Goal: Task Accomplishment & Management: Manage account settings

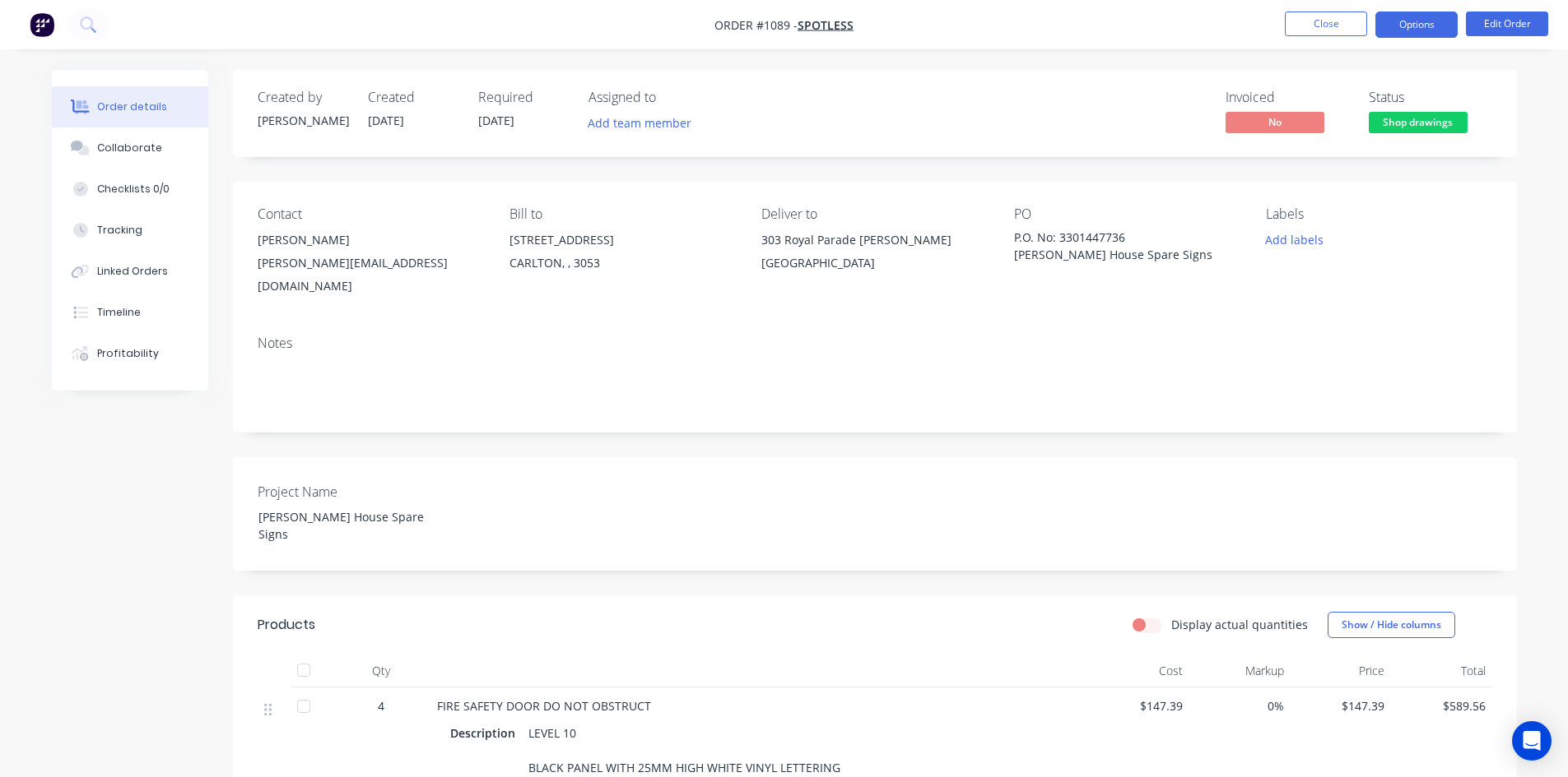
click at [1413, 26] on button "Options" at bounding box center [1416, 25] width 83 height 27
click at [1479, 18] on button "Edit Order" at bounding box center [1507, 24] width 83 height 25
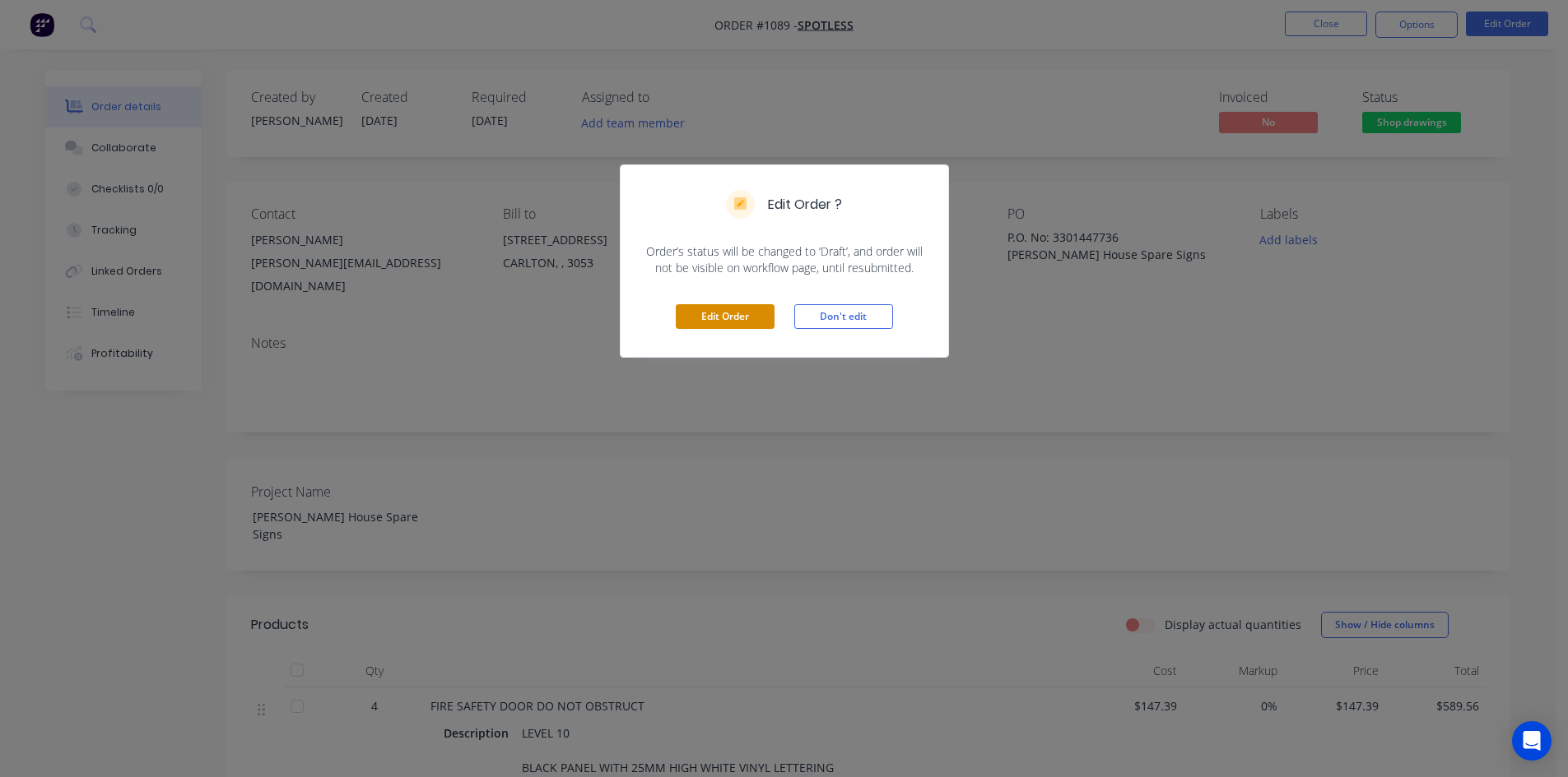
click at [750, 322] on button "Edit Order" at bounding box center [724, 317] width 98 height 25
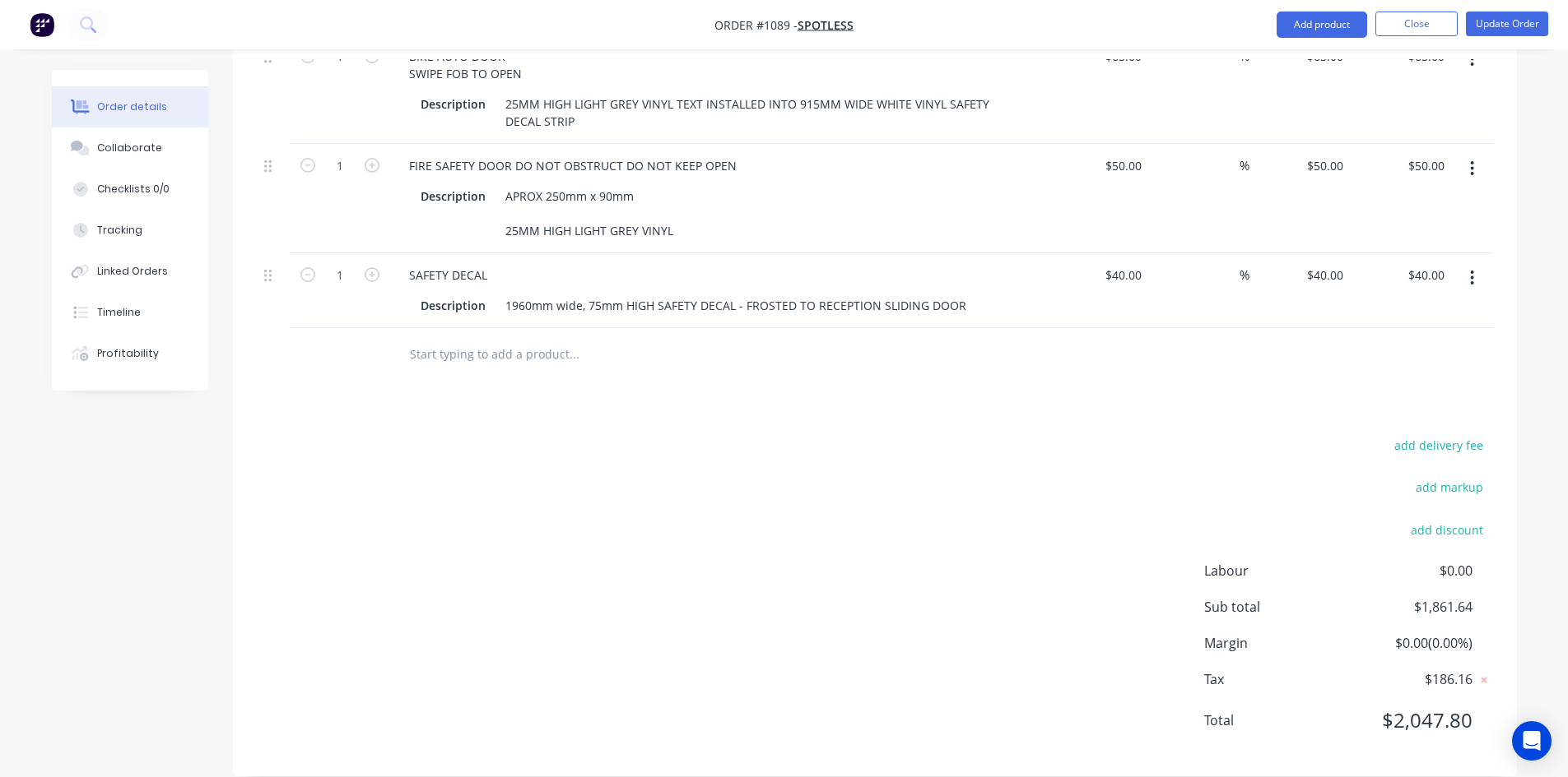
click at [1475, 263] on button "button" at bounding box center [1472, 278] width 39 height 29
click at [1396, 342] on div "Duplicate" at bounding box center [1414, 354] width 127 height 24
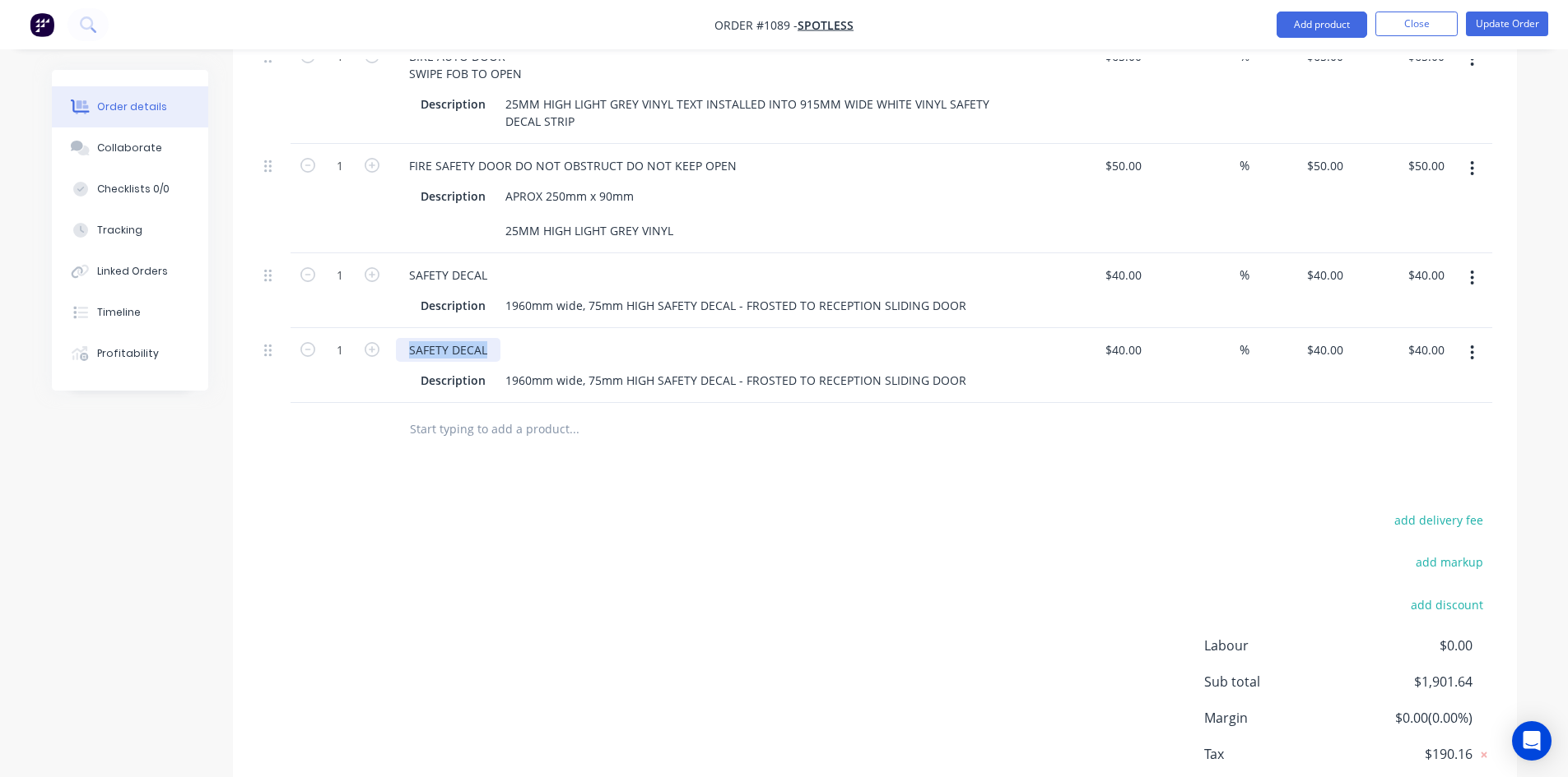
drag, startPoint x: 487, startPoint y: 323, endPoint x: 382, endPoint y: 311, distance: 105.7
click at [382, 328] on div "1 SAFETY DECAL Description 1960mm wide, 75mm HIGH SAFETY DECAL - FROSTED TO REC…" at bounding box center [874, 365] width 1234 height 75
click at [529, 383] on div "1960mm wide, 75mm HIGH SAFETY DECAL - FROSTED TO RECEPTION SLIDING DOOR" at bounding box center [736, 380] width 474 height 24
drag, startPoint x: 508, startPoint y: 373, endPoint x: 1014, endPoint y: 377, distance: 506.0
click at [1014, 377] on div "Description 1960mm wide, 75mm HIGH SAFETY DECAL - FROSTED TO RECEPTION SLIDING …" at bounding box center [714, 380] width 603 height 24
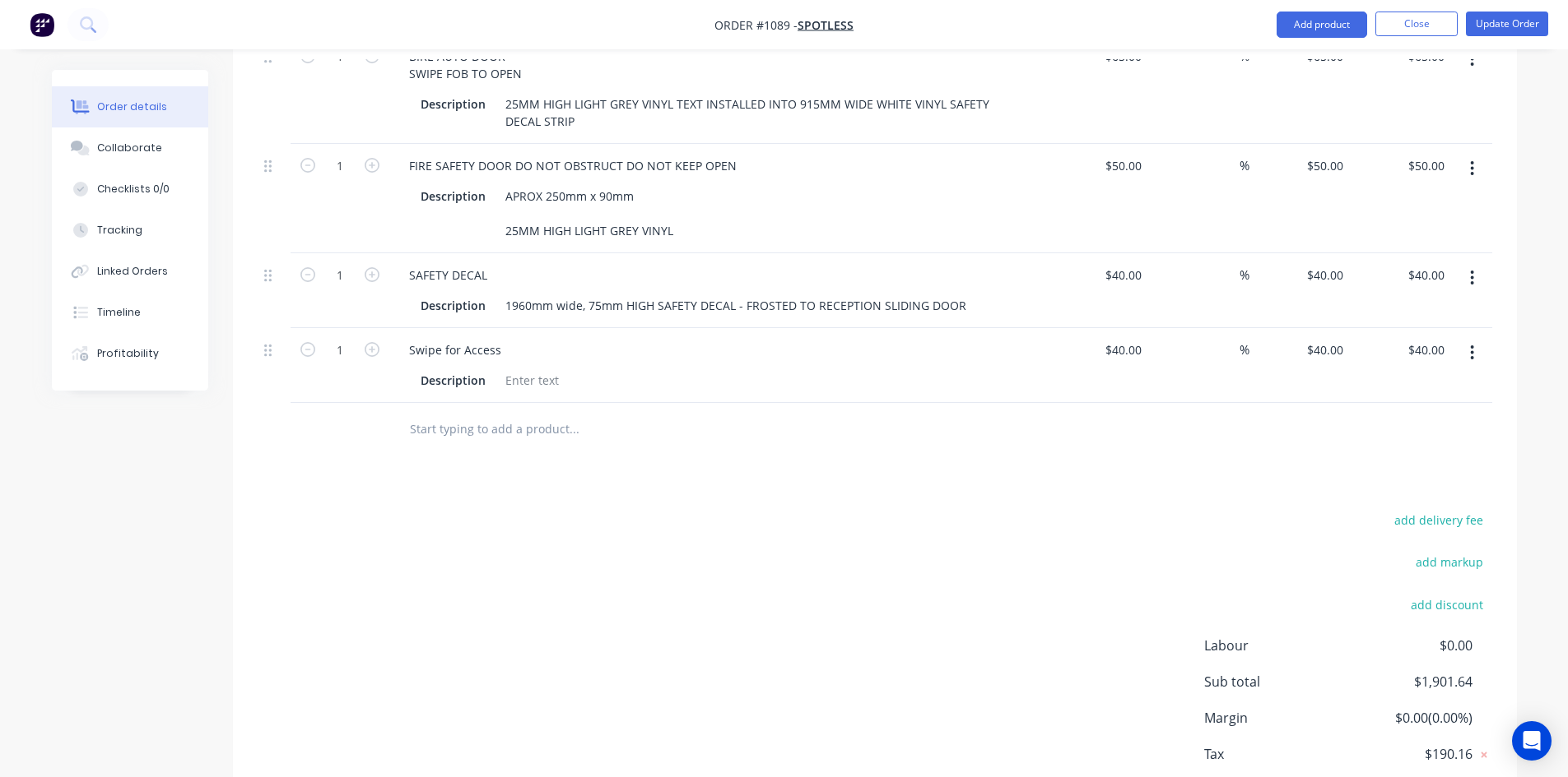
click at [856, 423] on div at bounding box center [686, 429] width 593 height 53
click at [365, 342] on icon "button" at bounding box center [372, 349] width 15 height 15
type input "2"
type input "$80.00"
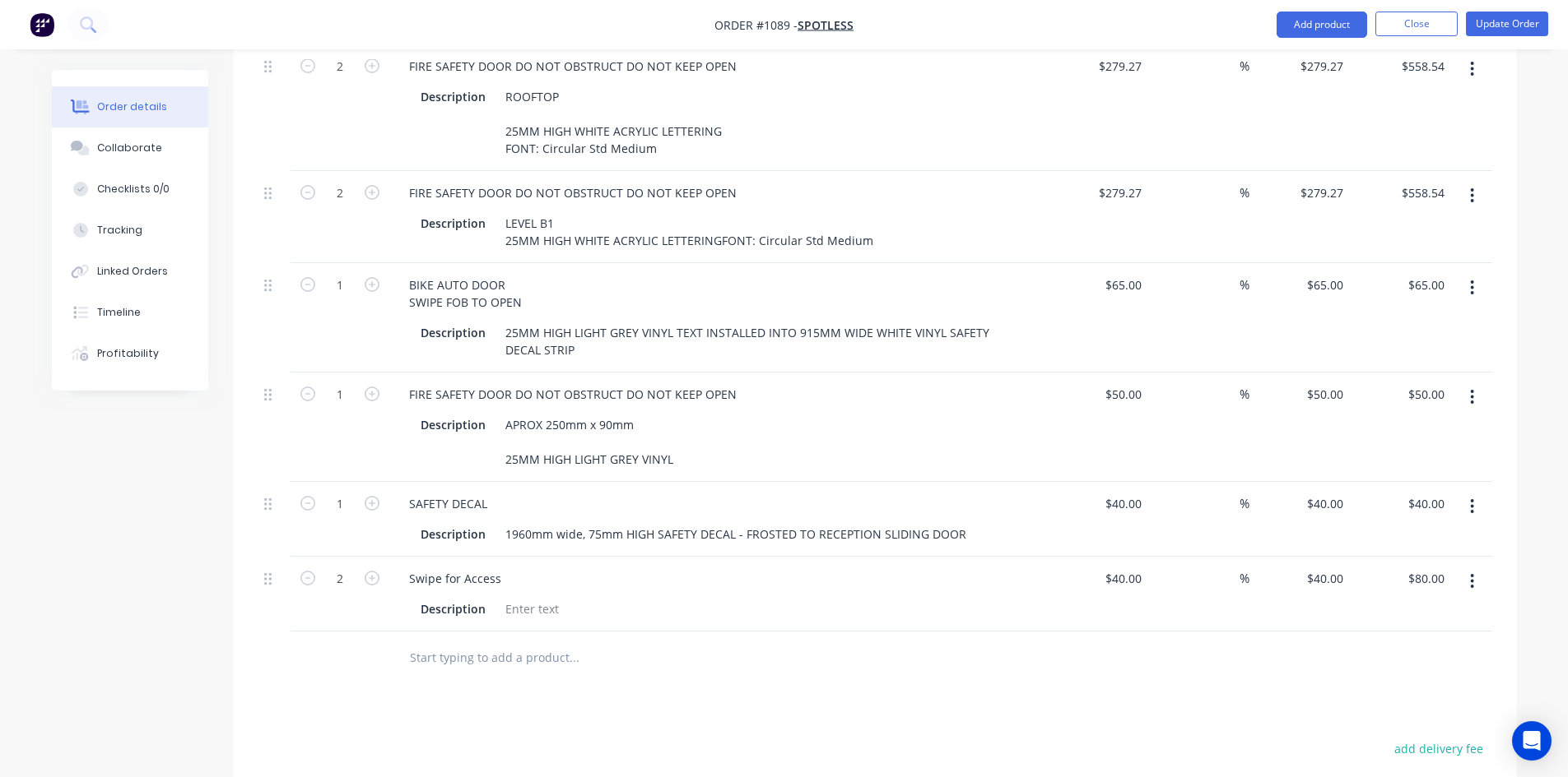
scroll to position [778, 0]
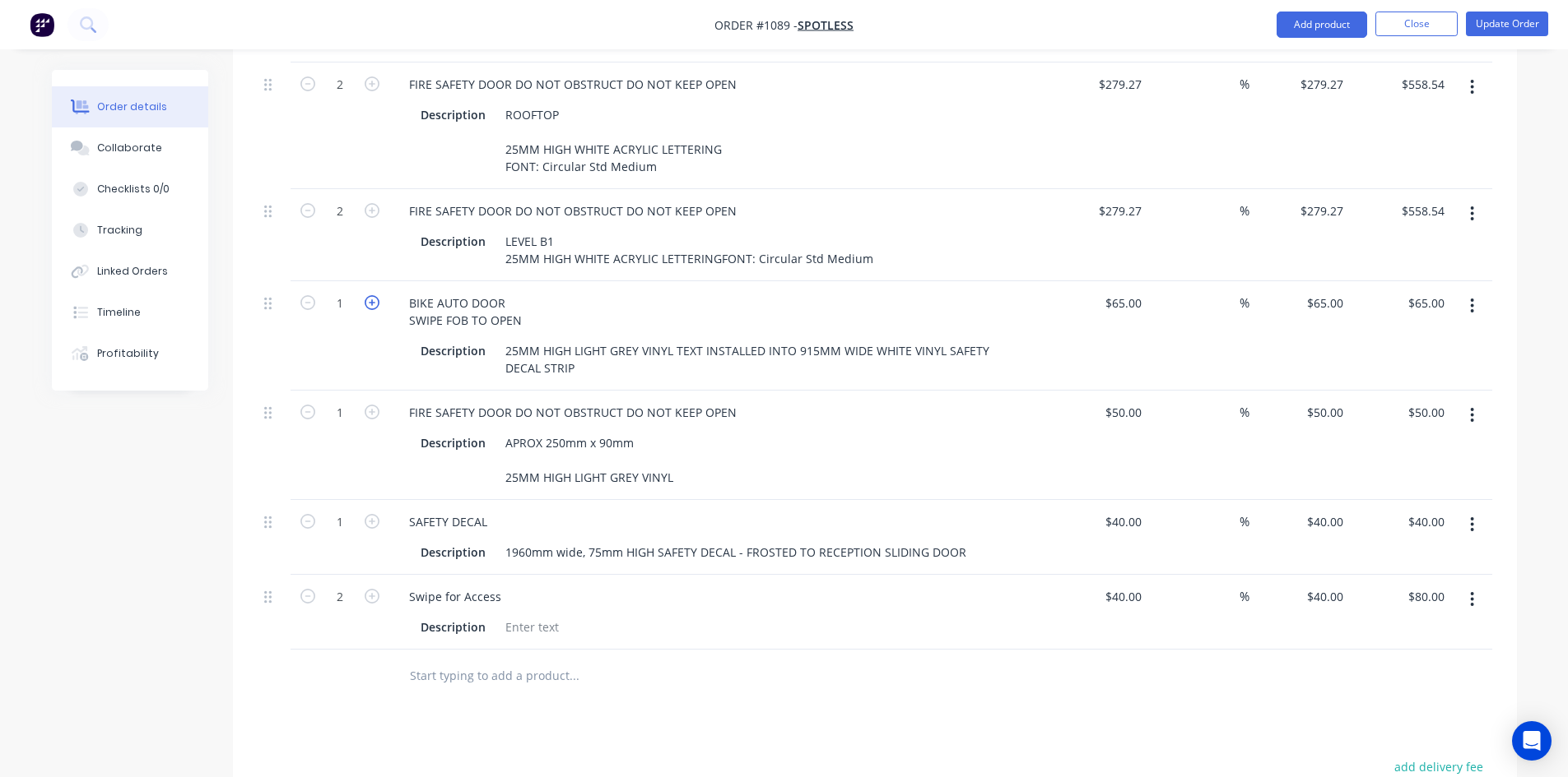
click at [376, 295] on icon "button" at bounding box center [372, 302] width 15 height 15
type input "2"
type input "$130.00"
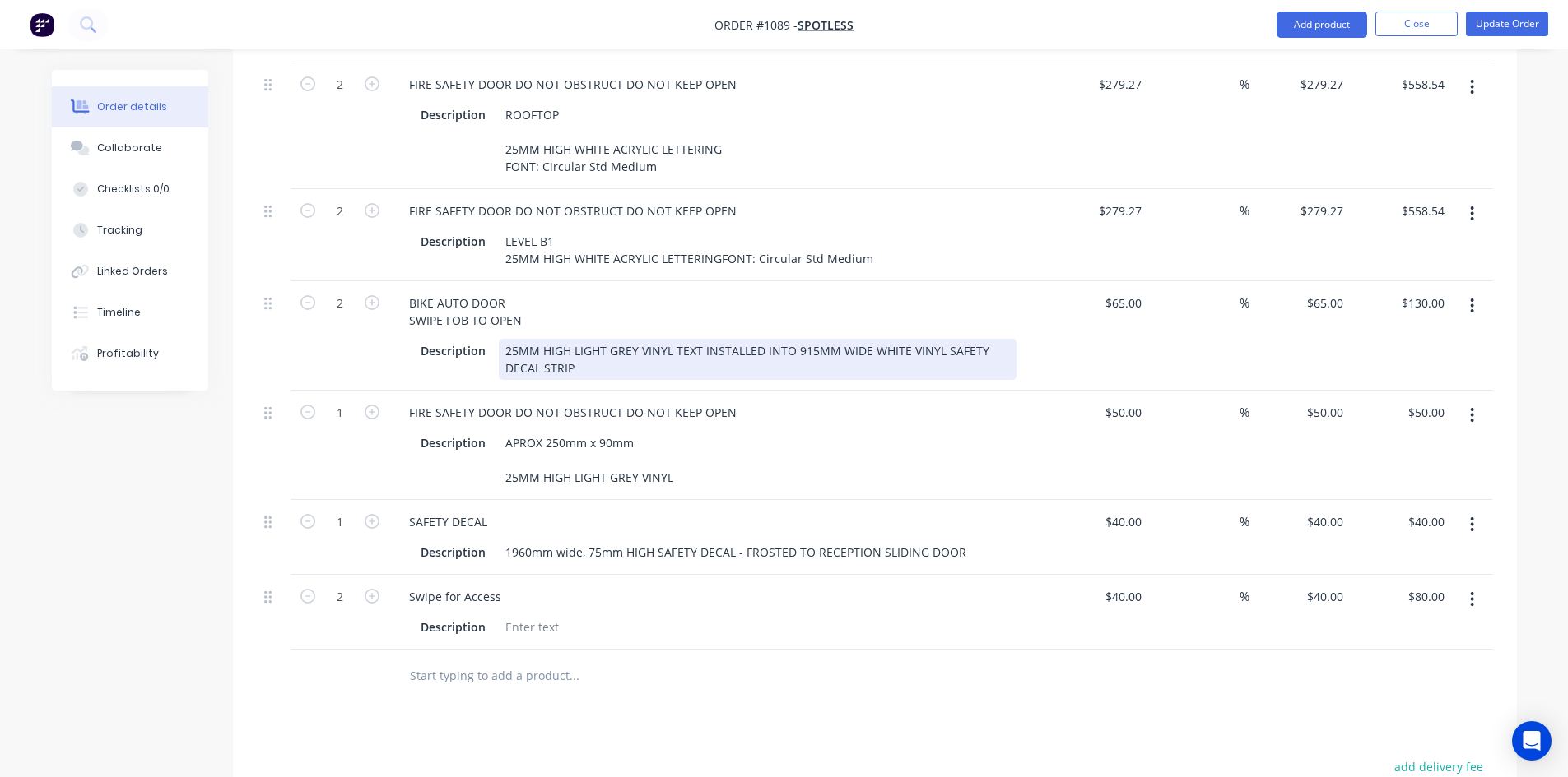
click at [606, 339] on div "25MM HIGH LIGHT GREY VINYL TEXT INSTALLED INTO 915MM WIDE WHITE VINYL SAFETY DE…" at bounding box center [757, 359] width 517 height 41
drag, startPoint x: 500, startPoint y: 308, endPoint x: 700, endPoint y: 302, distance: 200.1
click at [700, 339] on div "25MM HIGH LIGHT GREY VINYL TEXT INSTALLED INTO 915MM WIDE WHITE VINYL SAFETY DE…" at bounding box center [757, 359] width 517 height 41
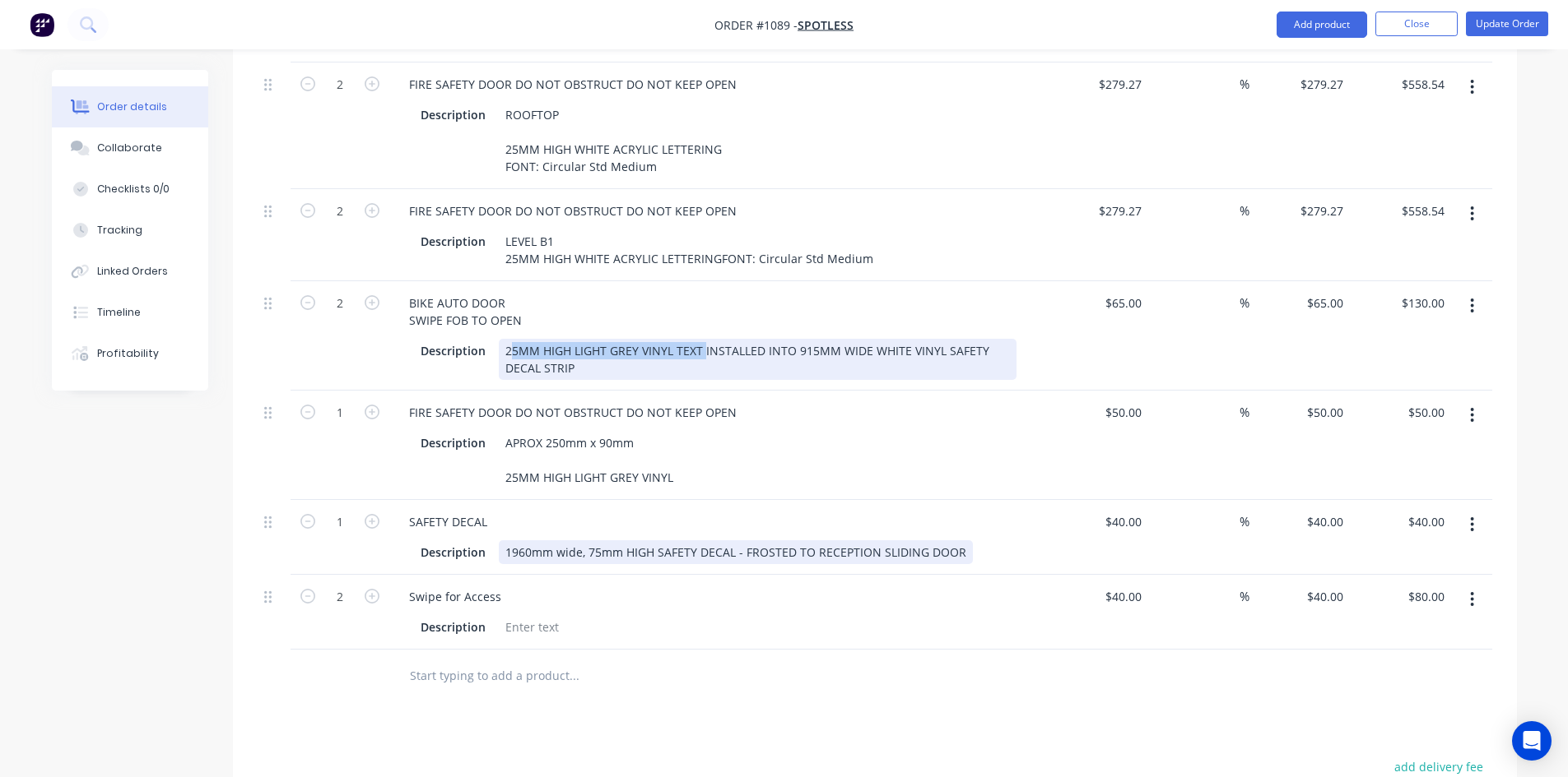
copy div "25MM HIGH LIGHT GREY VINYL TEXT"
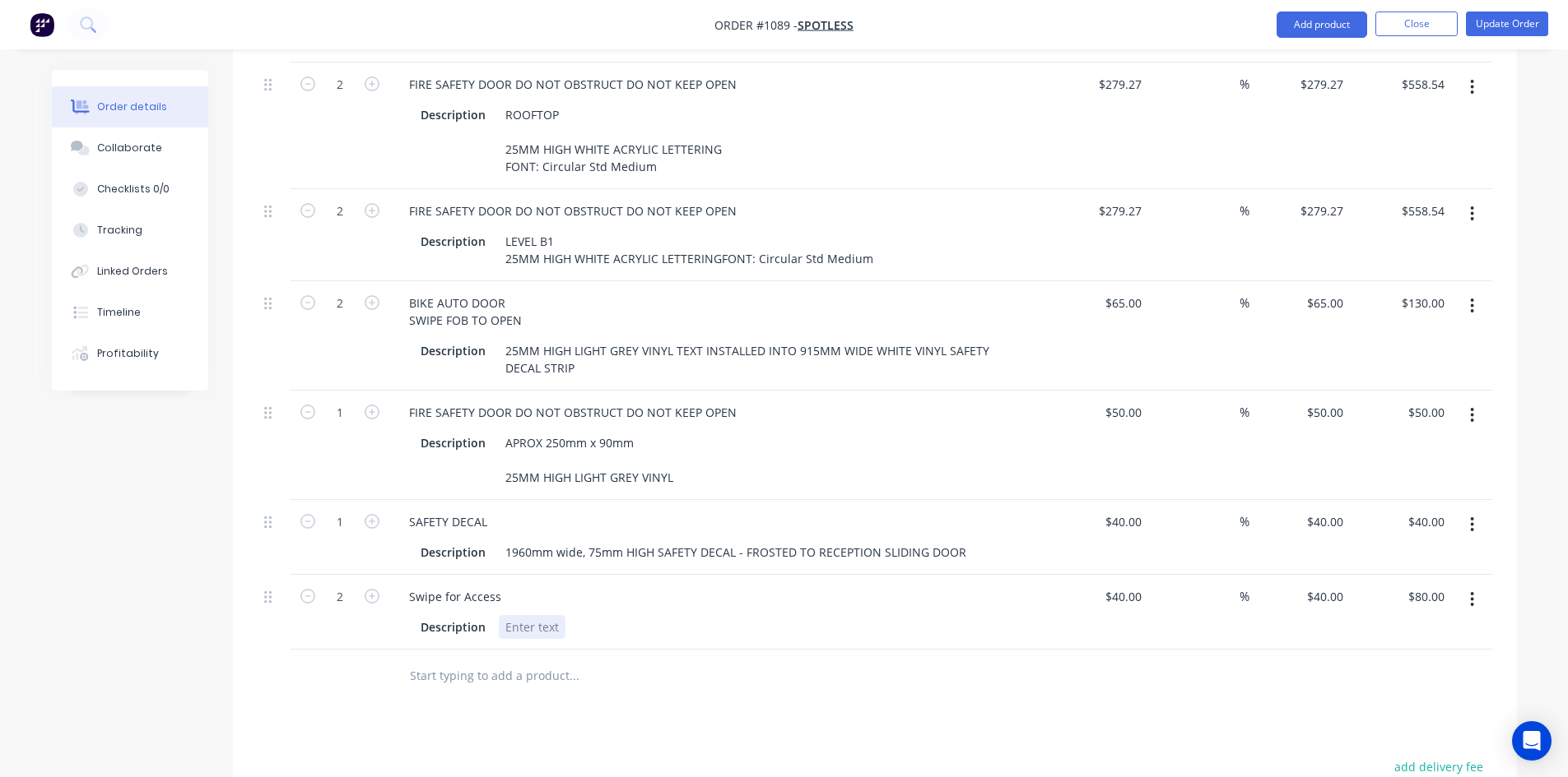
click at [528, 616] on div at bounding box center [532, 627] width 67 height 24
click at [1082, 313] on div "$65.00 $65.00" at bounding box center [1098, 335] width 101 height 109
click at [1130, 585] on input "40" at bounding box center [1126, 596] width 44 height 24
type input "$50.00"
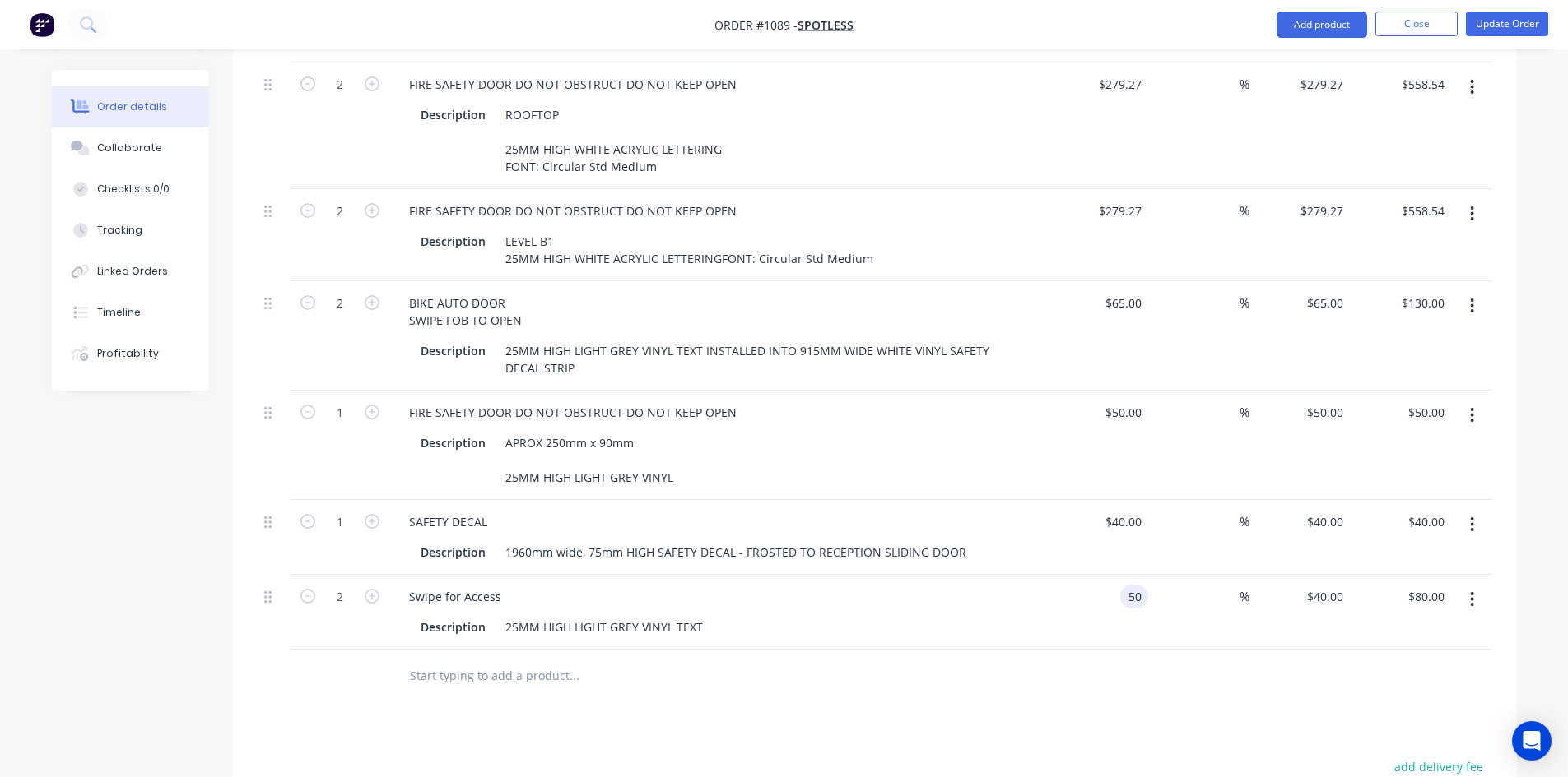
type input "$100.00"
click at [1083, 677] on div at bounding box center [874, 677] width 1234 height 53
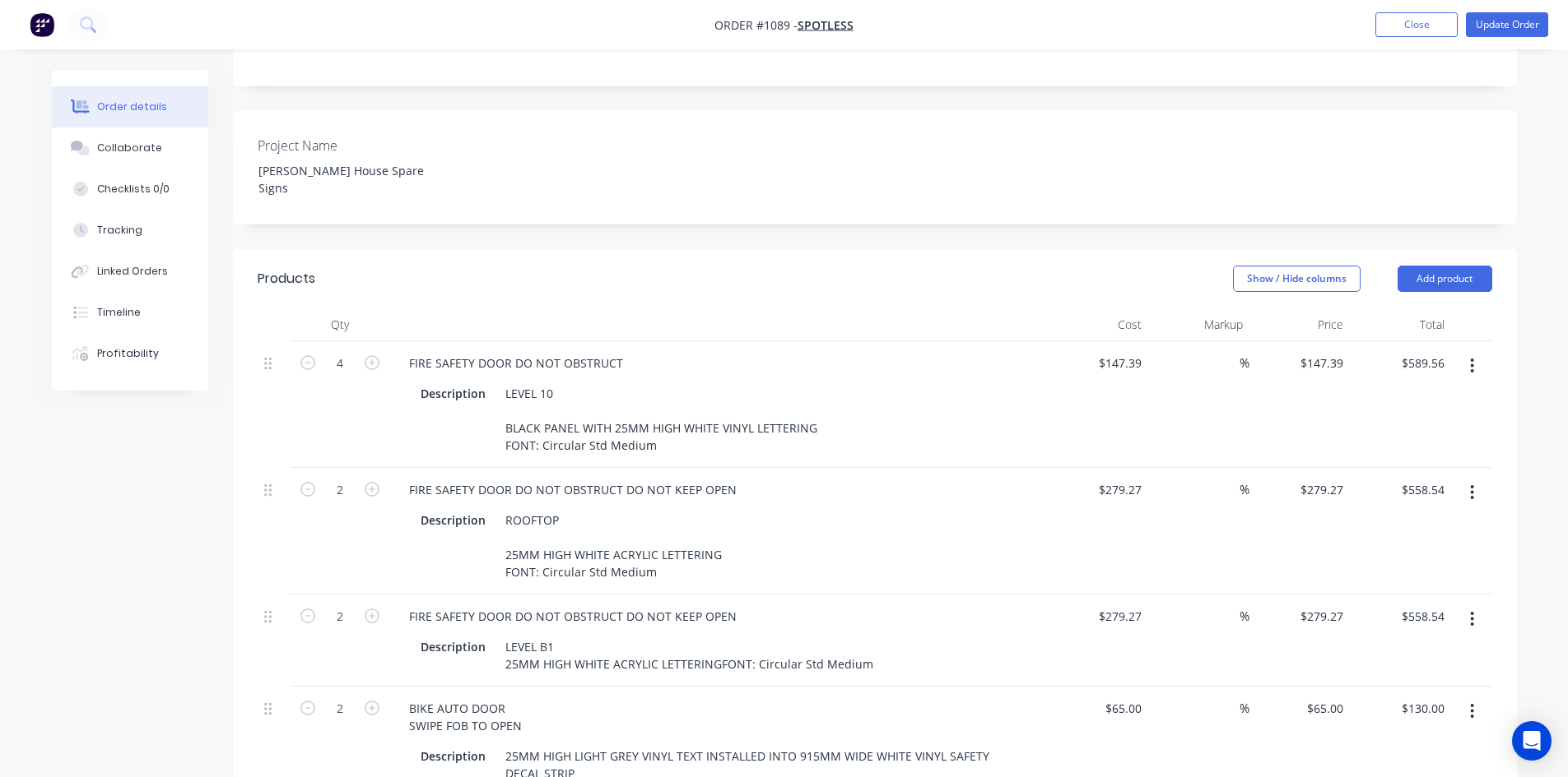
scroll to position [367, 0]
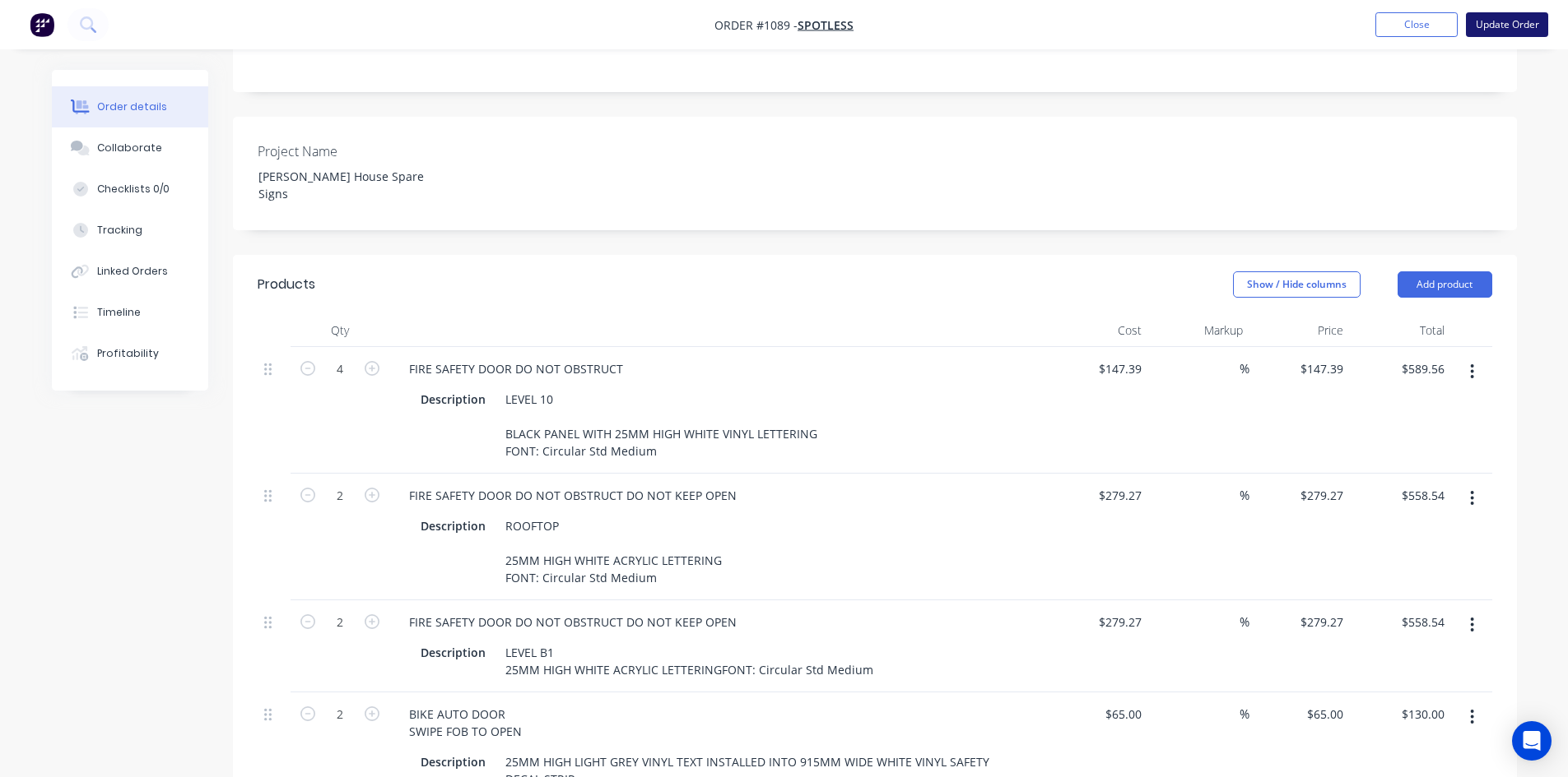
click at [1526, 28] on button "Update Order" at bounding box center [1507, 25] width 83 height 25
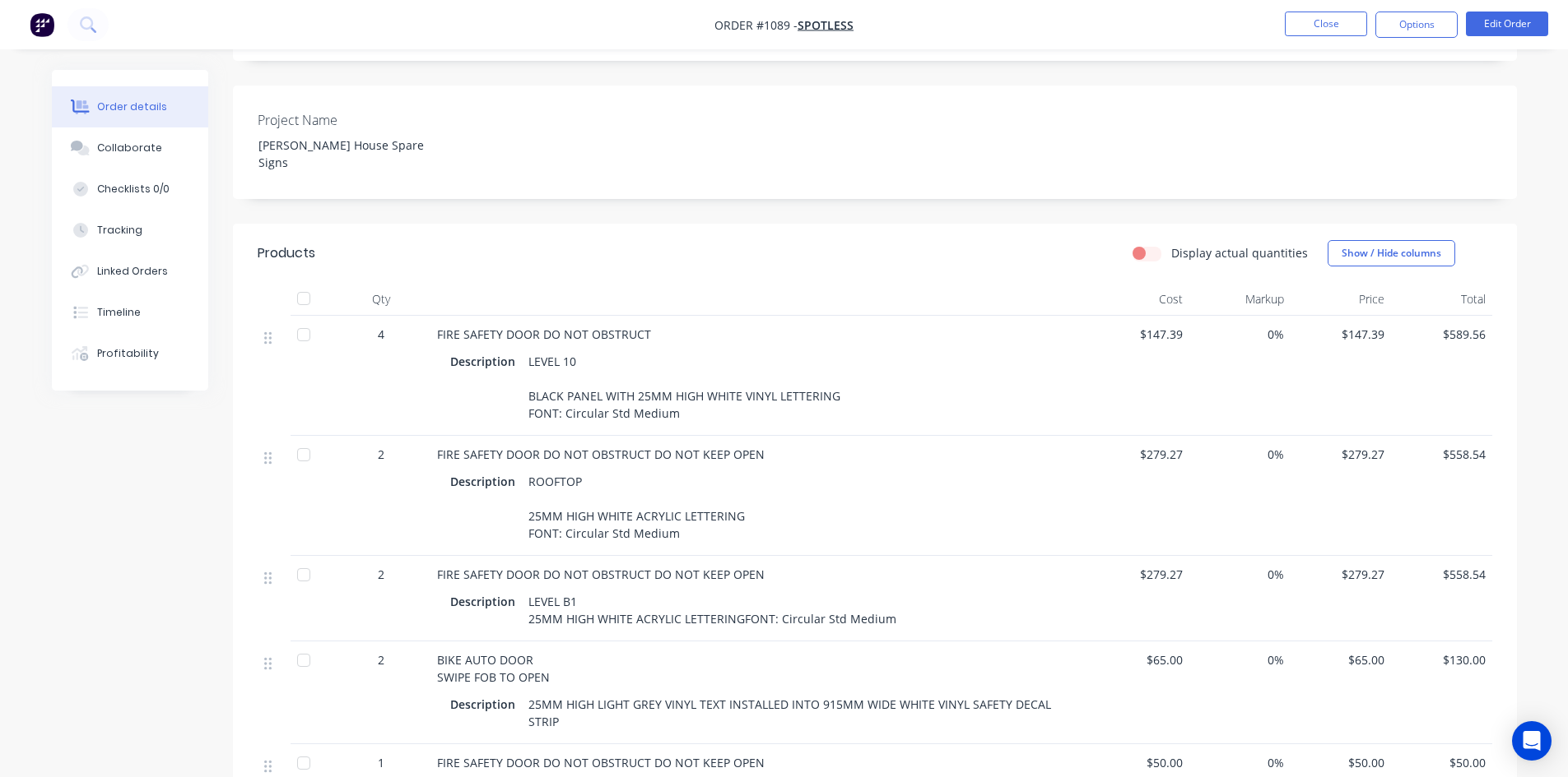
scroll to position [247, 0]
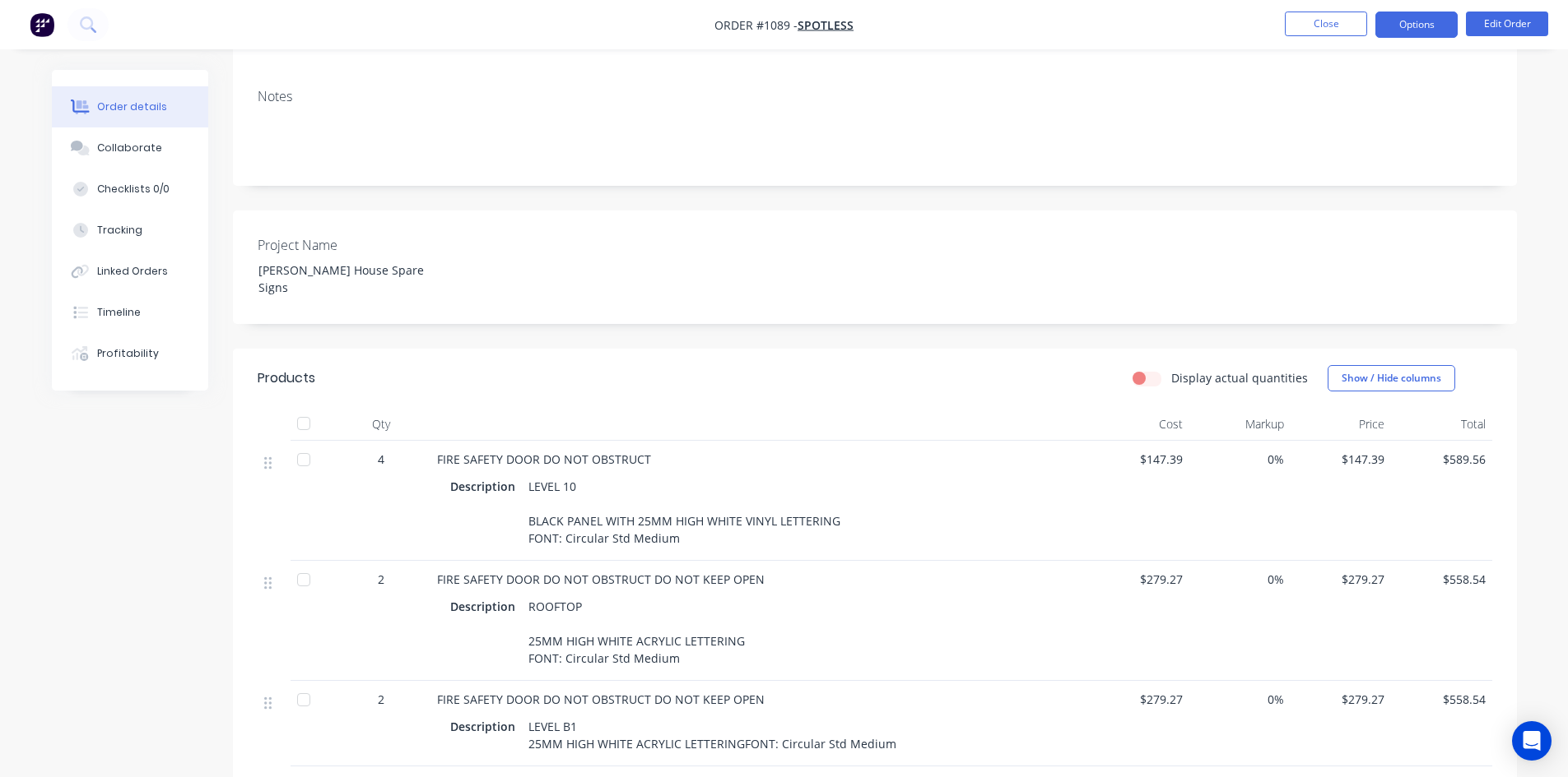
click at [1428, 20] on button "Options" at bounding box center [1416, 25] width 83 height 27
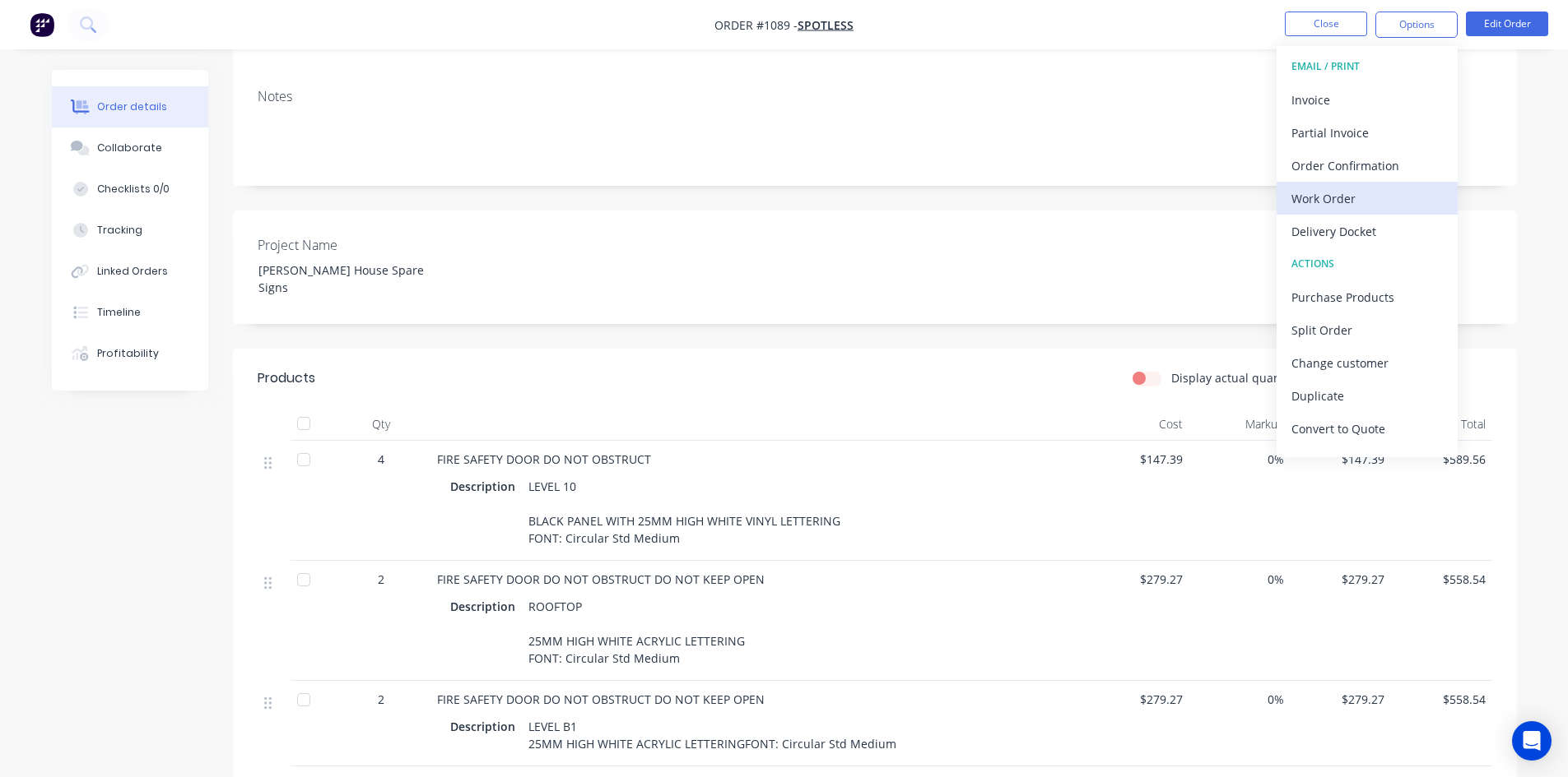
click at [1342, 206] on div "Work Order" at bounding box center [1367, 199] width 152 height 24
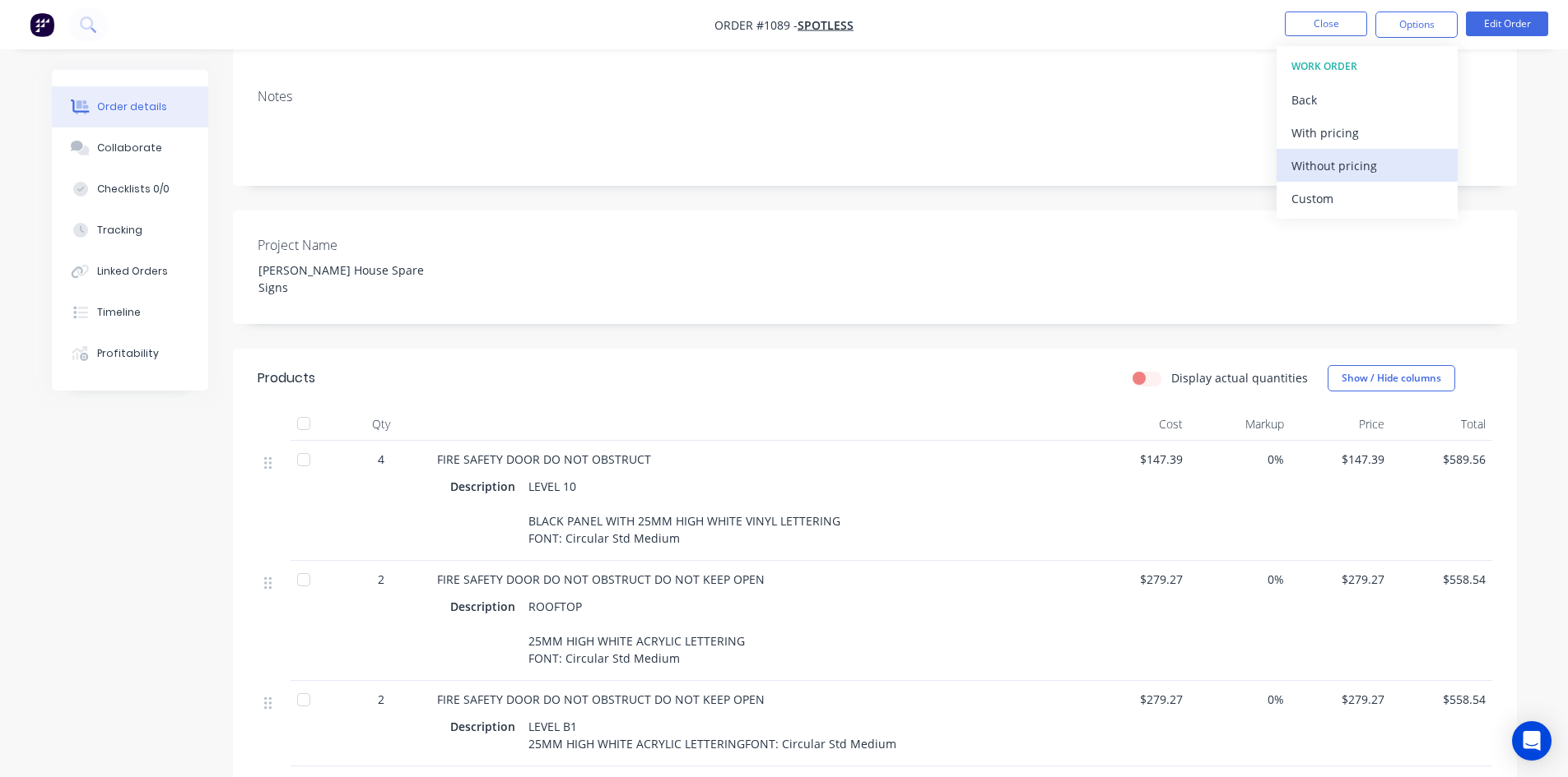
click at [1343, 169] on div "Without pricing" at bounding box center [1367, 165] width 152 height 24
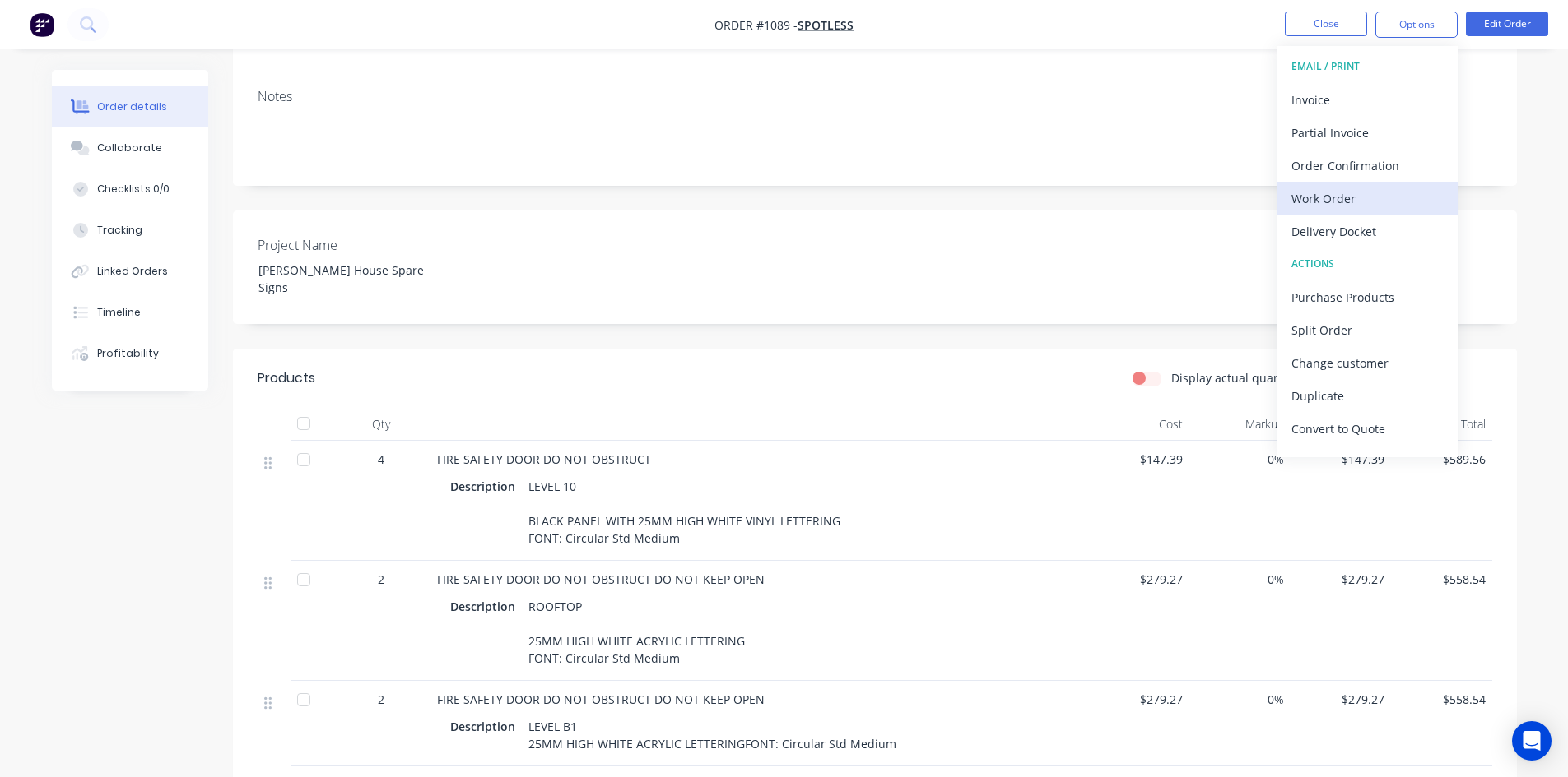
click at [1331, 193] on div "Work Order" at bounding box center [1367, 199] width 152 height 24
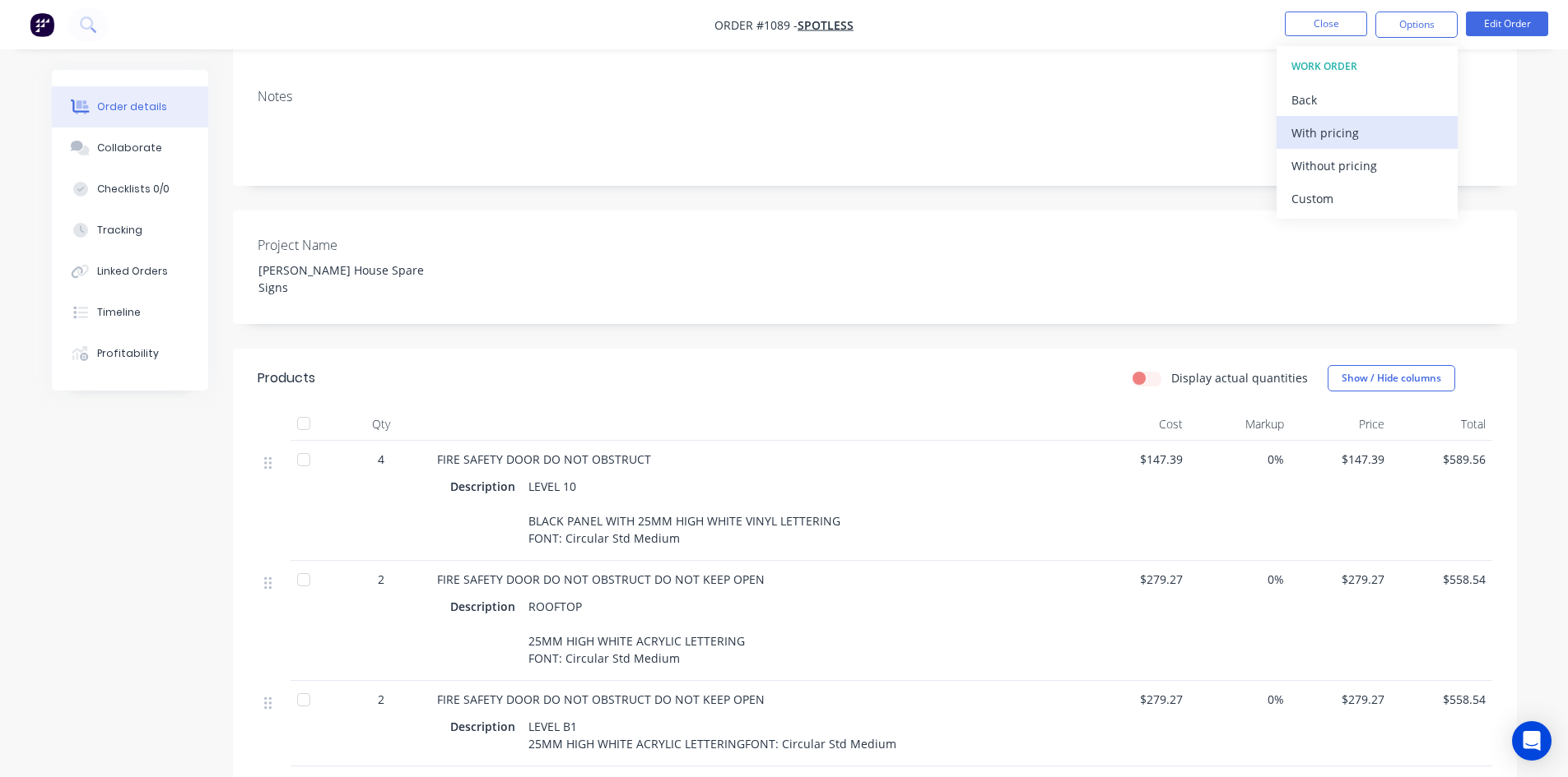
click at [1348, 139] on div "With pricing" at bounding box center [1367, 132] width 152 height 24
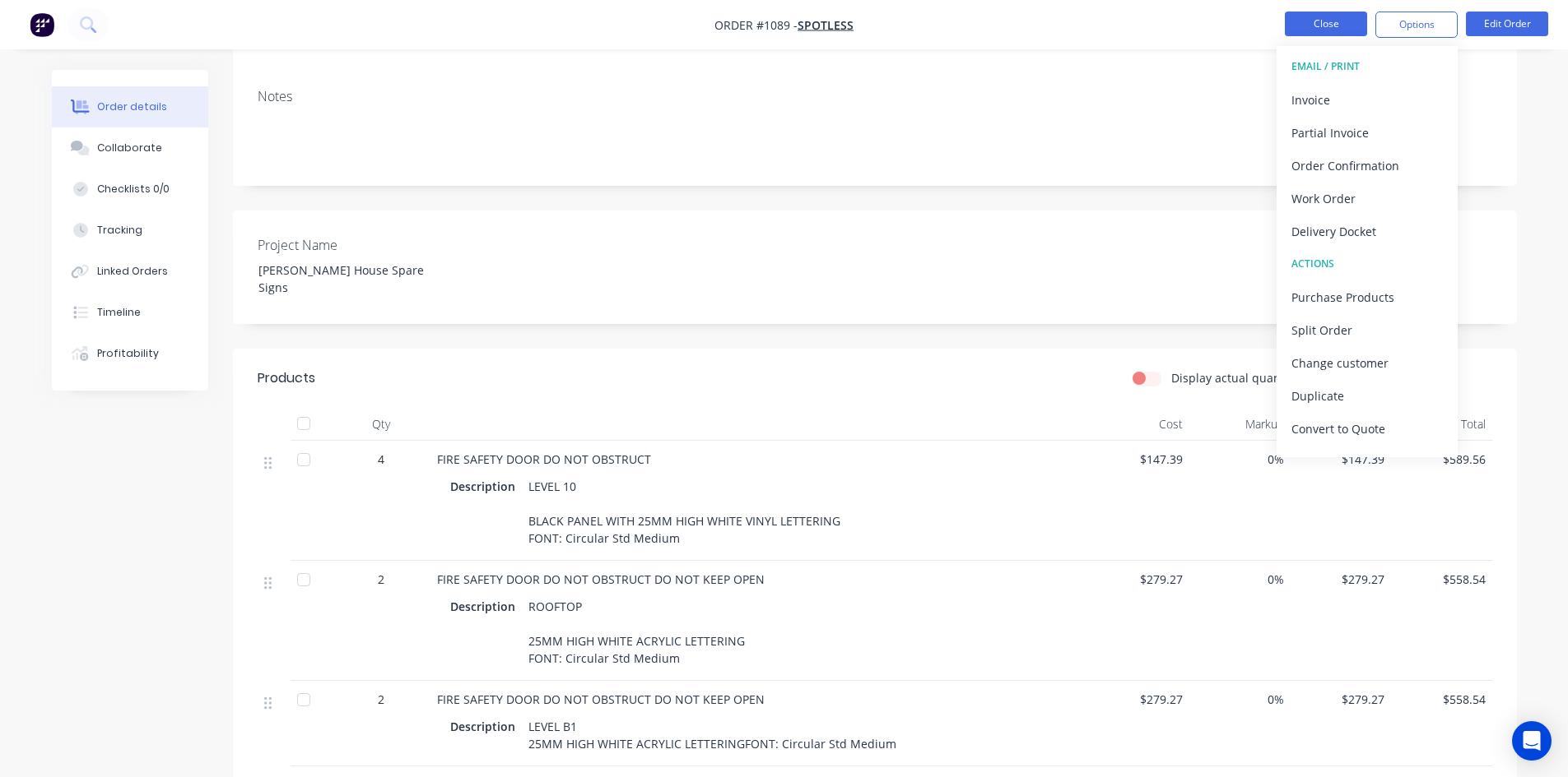
click at [1299, 27] on button "Close" at bounding box center [1326, 24] width 83 height 25
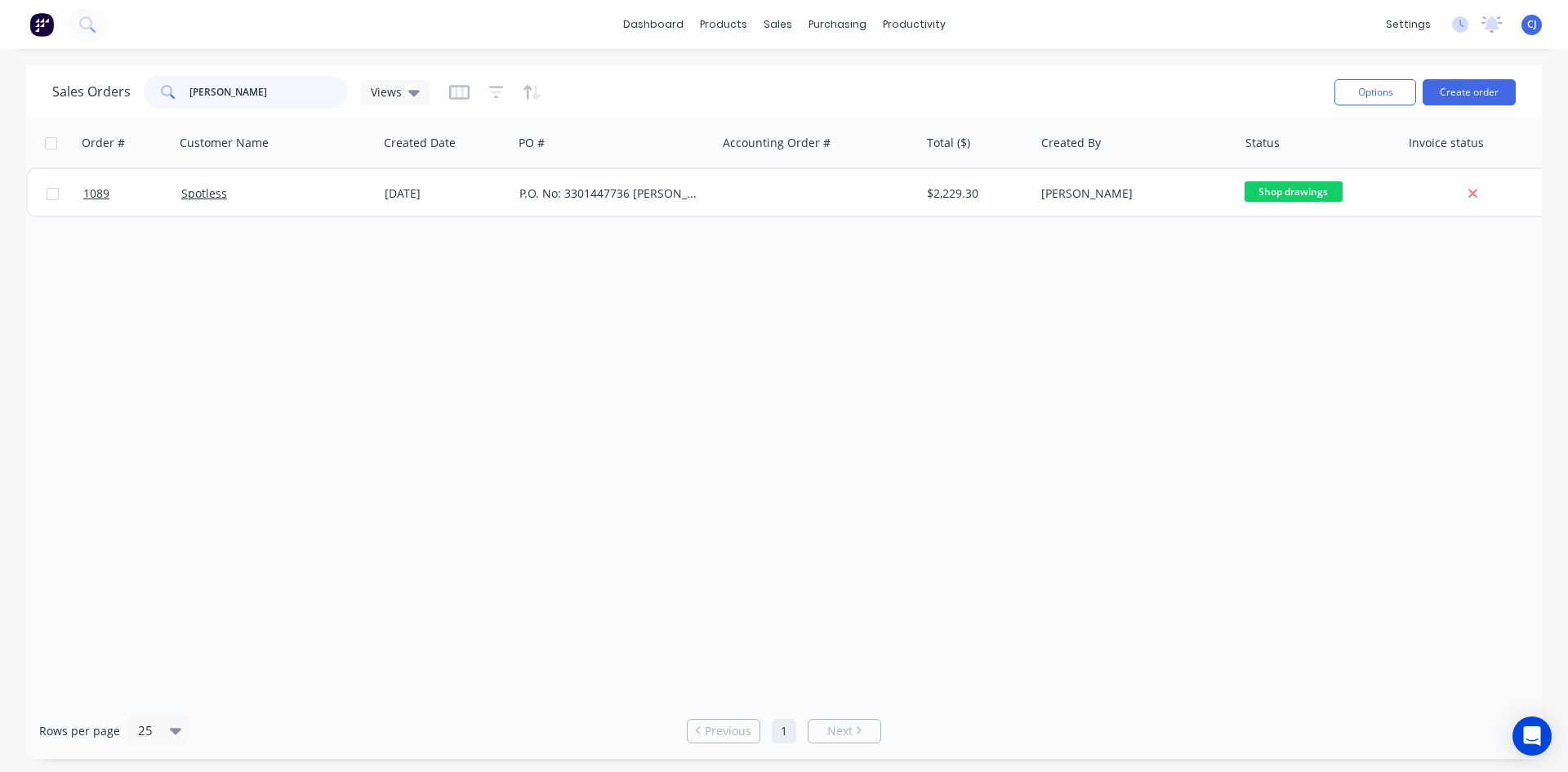
click at [213, 95] on input "[PERSON_NAME]" at bounding box center [269, 92] width 159 height 33
click at [211, 93] on input "[PERSON_NAME]" at bounding box center [269, 92] width 159 height 33
click at [197, 92] on input "[PERSON_NAME]" at bounding box center [269, 92] width 159 height 33
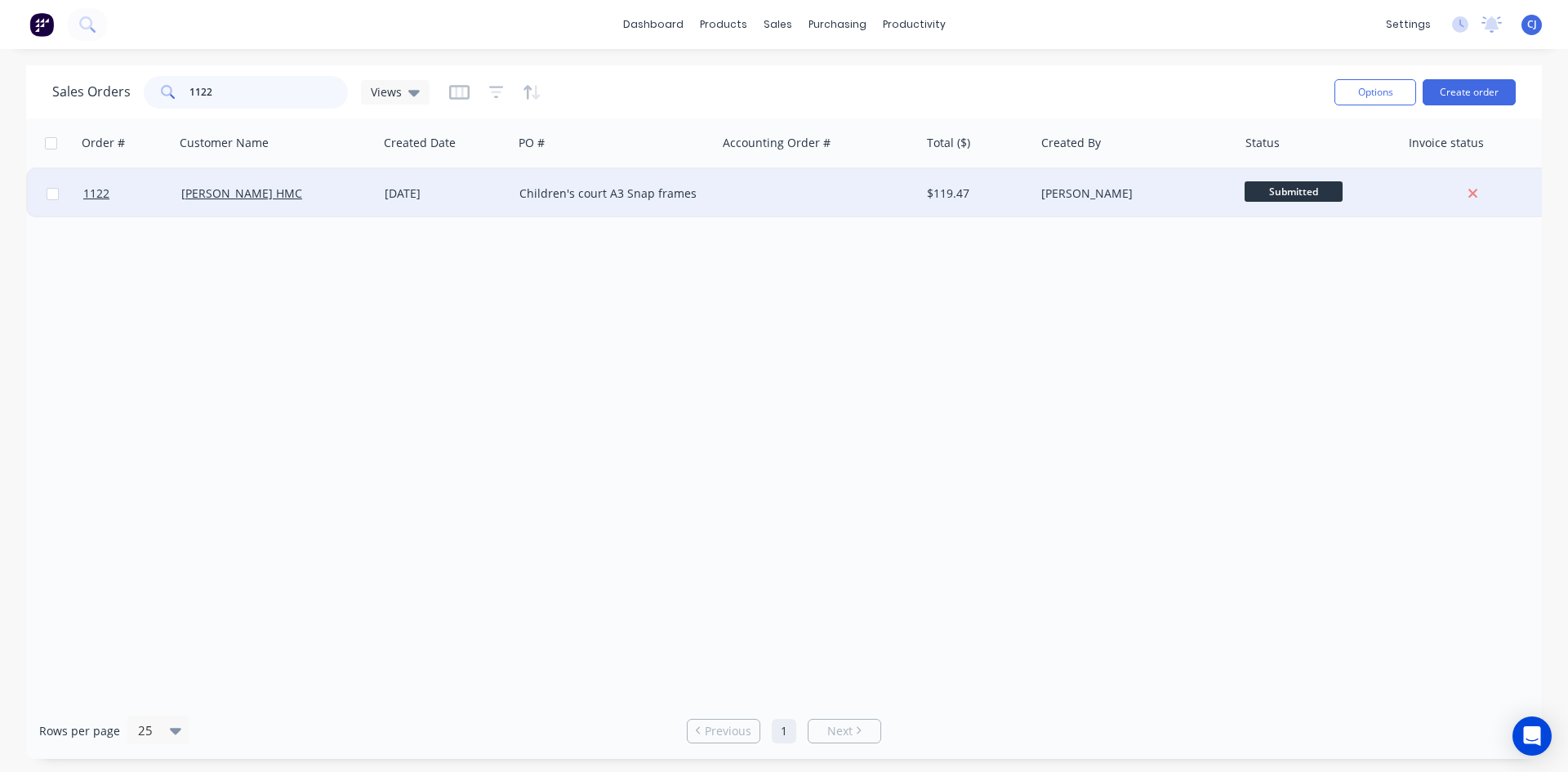
type input "1122"
click at [1129, 197] on div "[PERSON_NAME]" at bounding box center [1132, 194] width 181 height 17
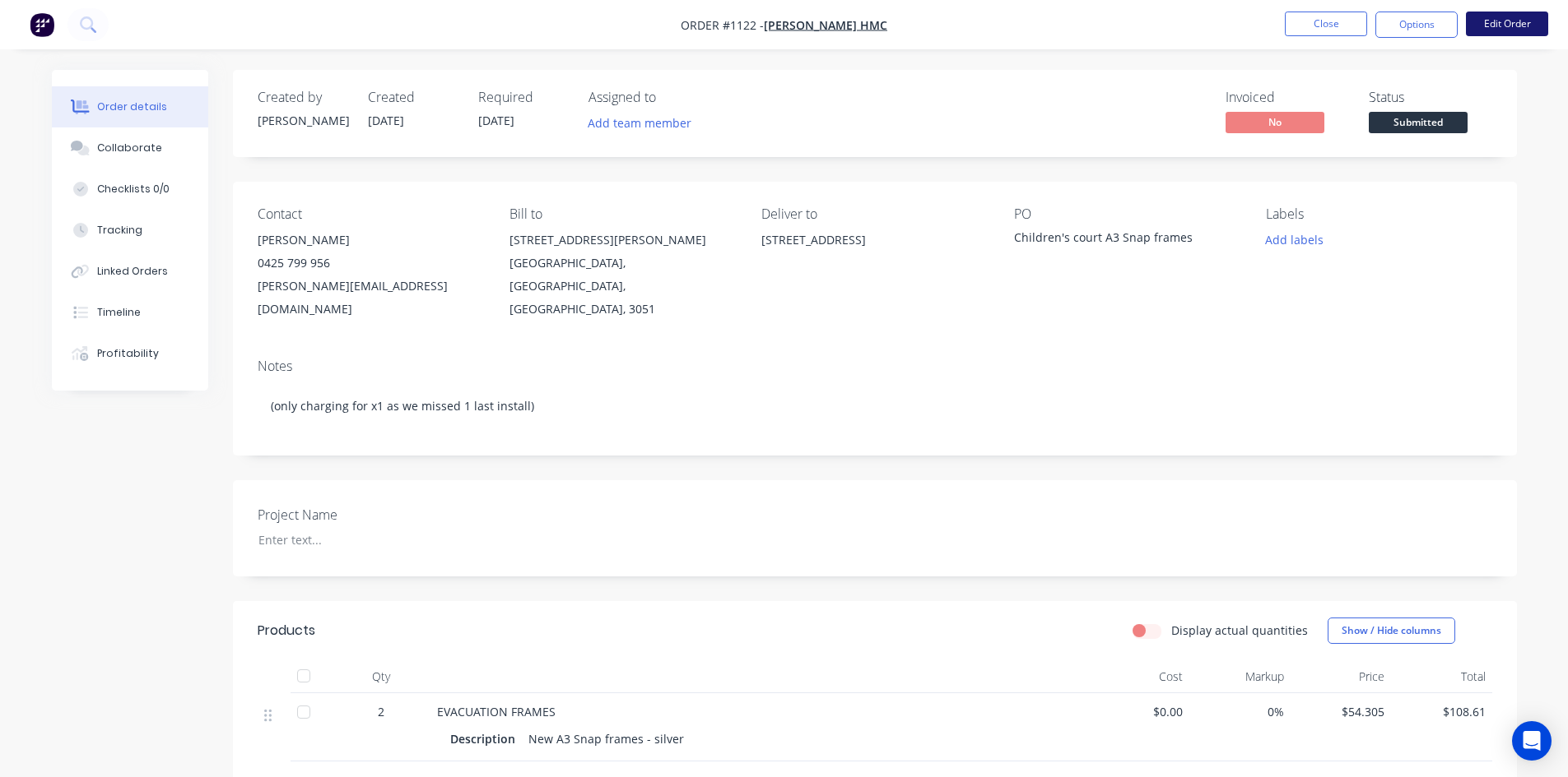
click at [1514, 28] on button "Edit Order" at bounding box center [1507, 24] width 83 height 25
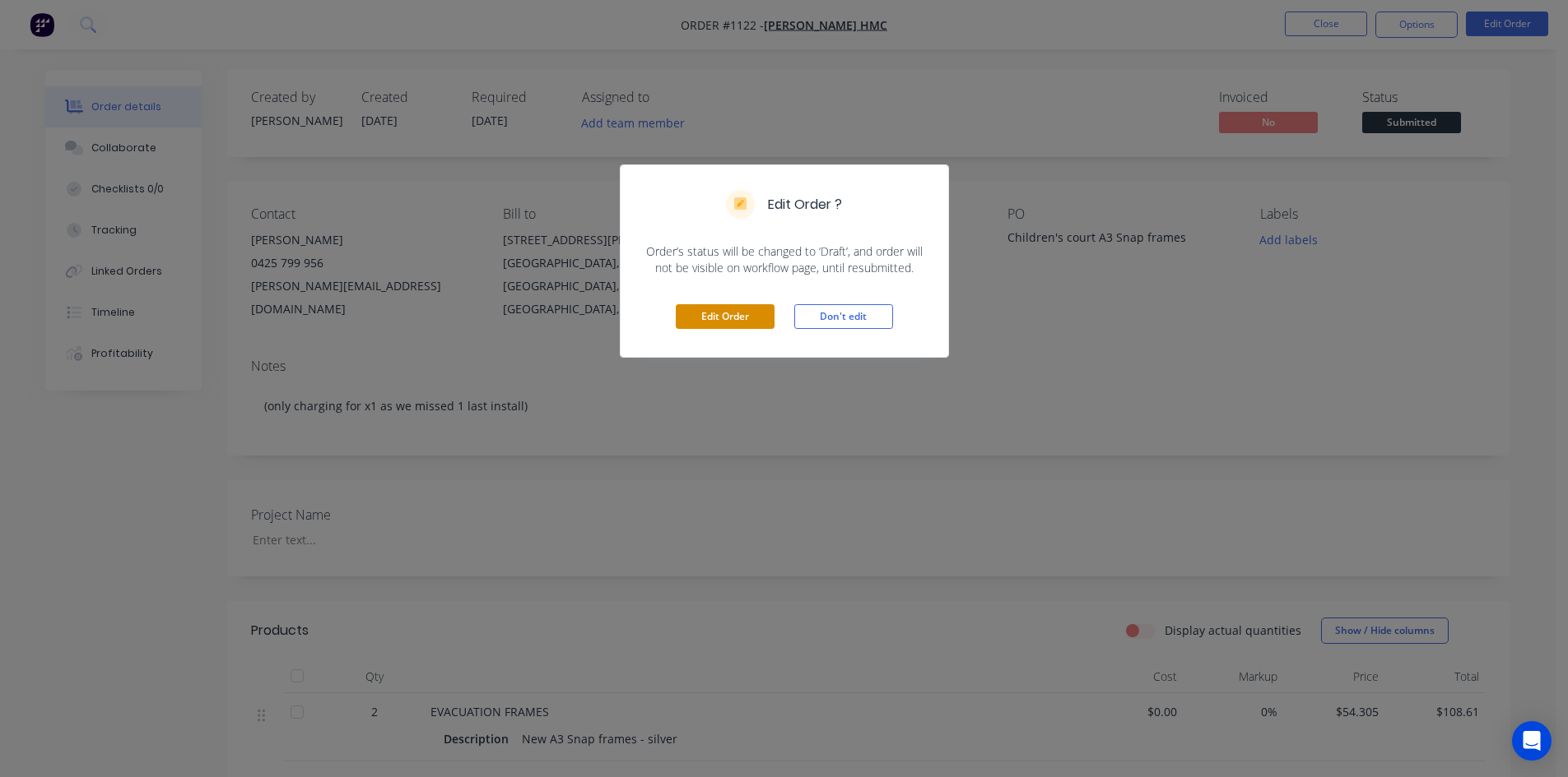
click at [769, 324] on button "Edit Order" at bounding box center [724, 317] width 98 height 25
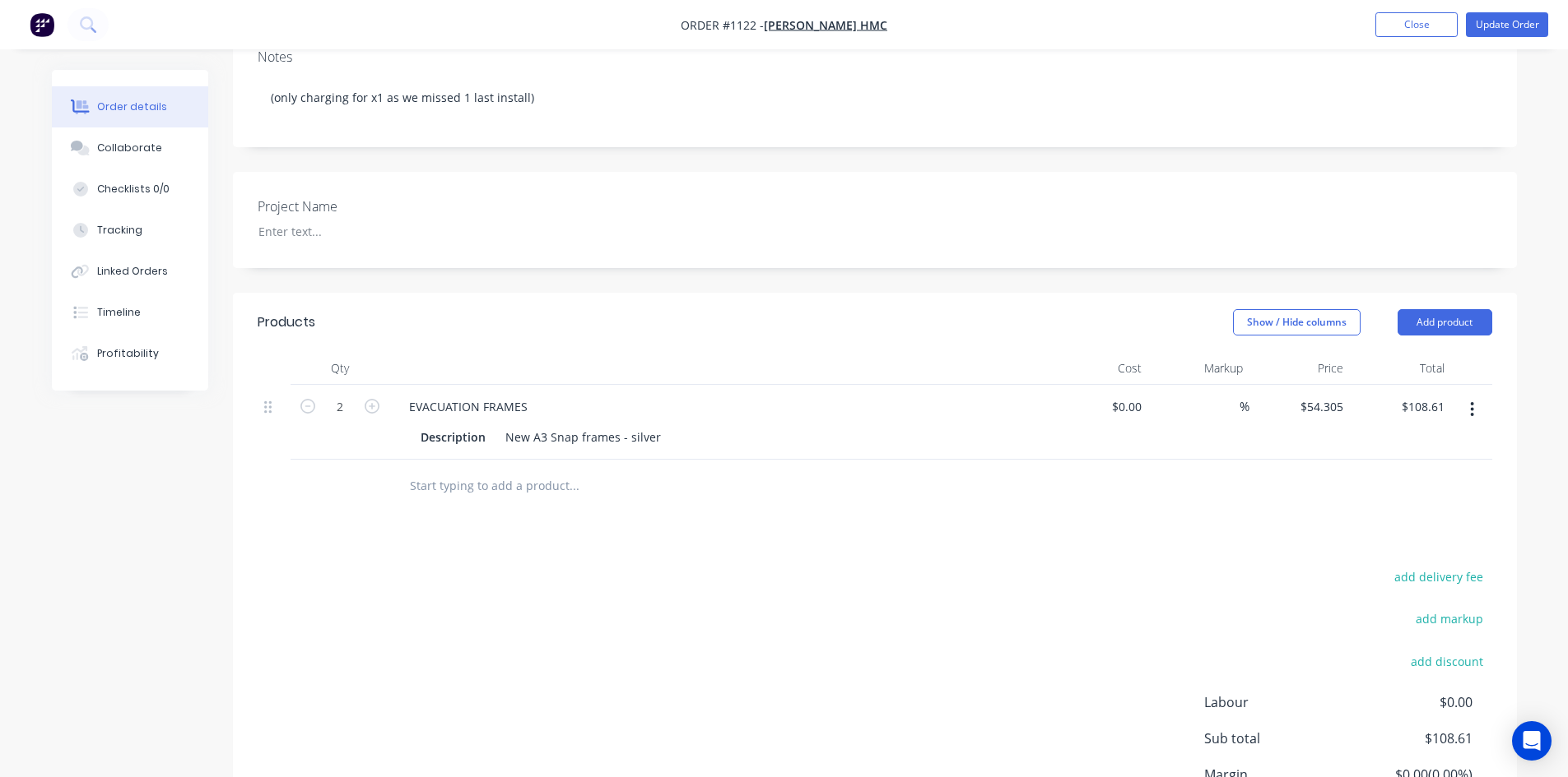
scroll to position [329, 0]
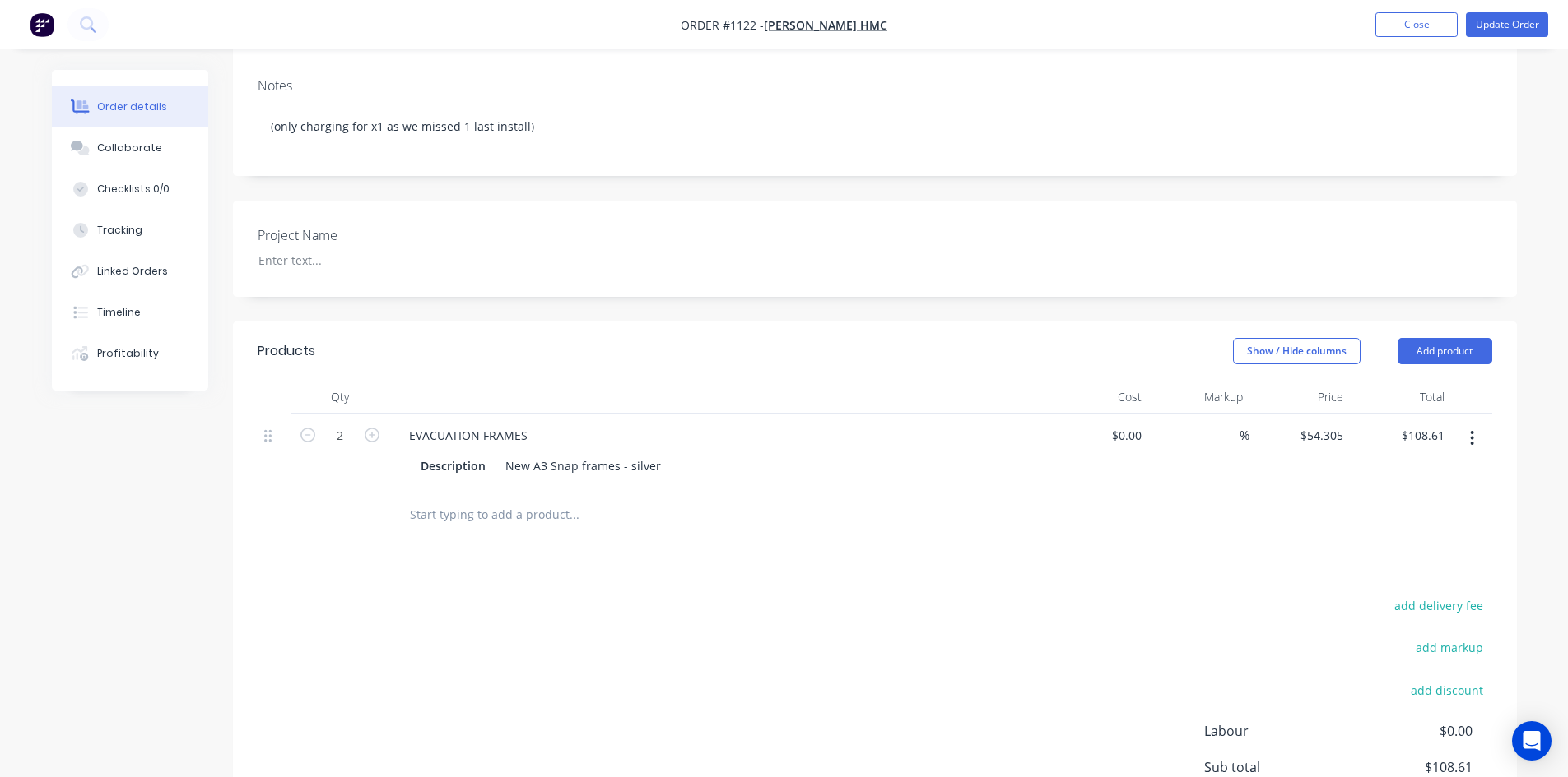
click at [315, 425] on button "button" at bounding box center [308, 433] width 21 height 17
type input "1"
type input "$54.31"
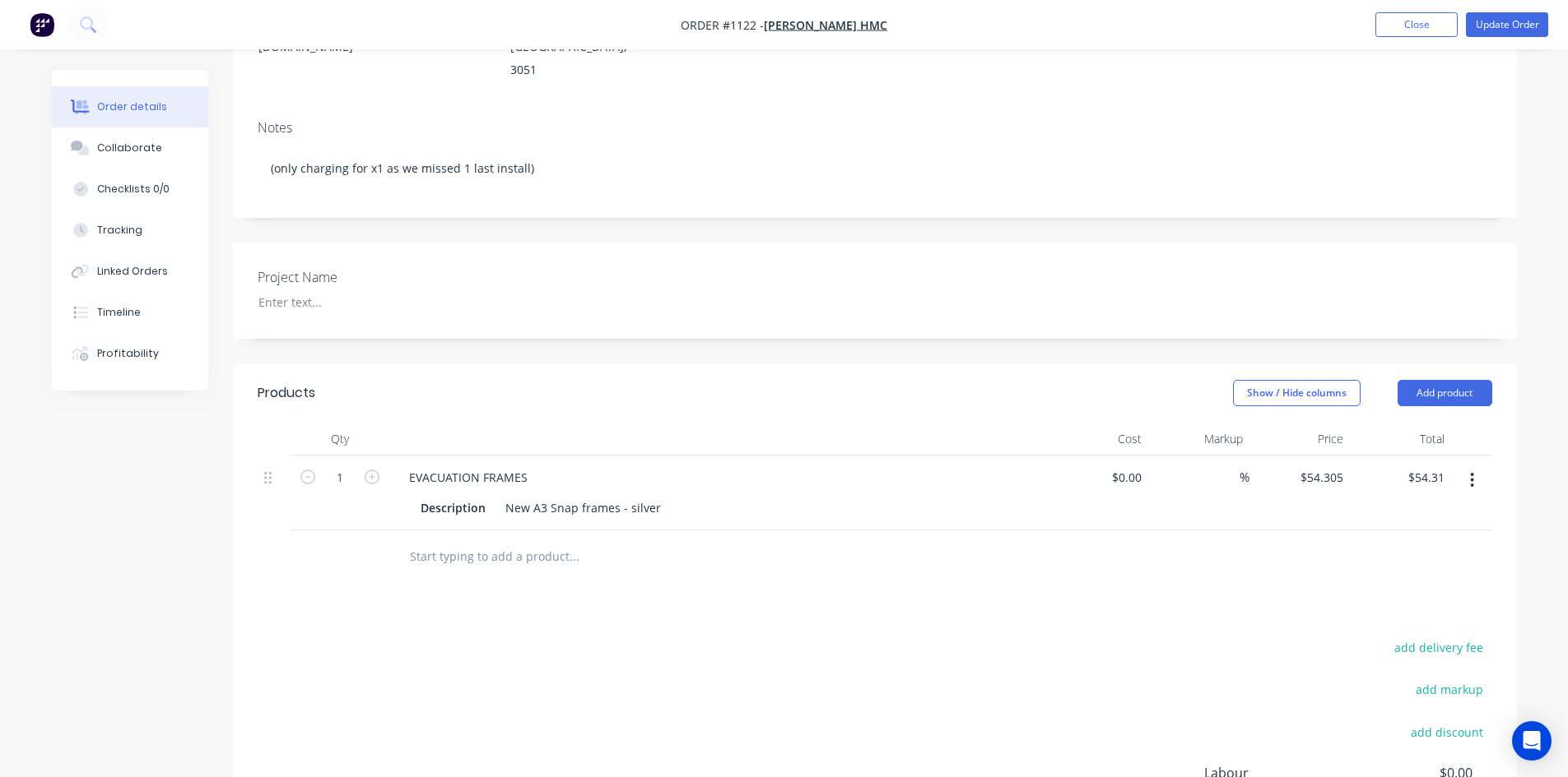
scroll to position [247, 0]
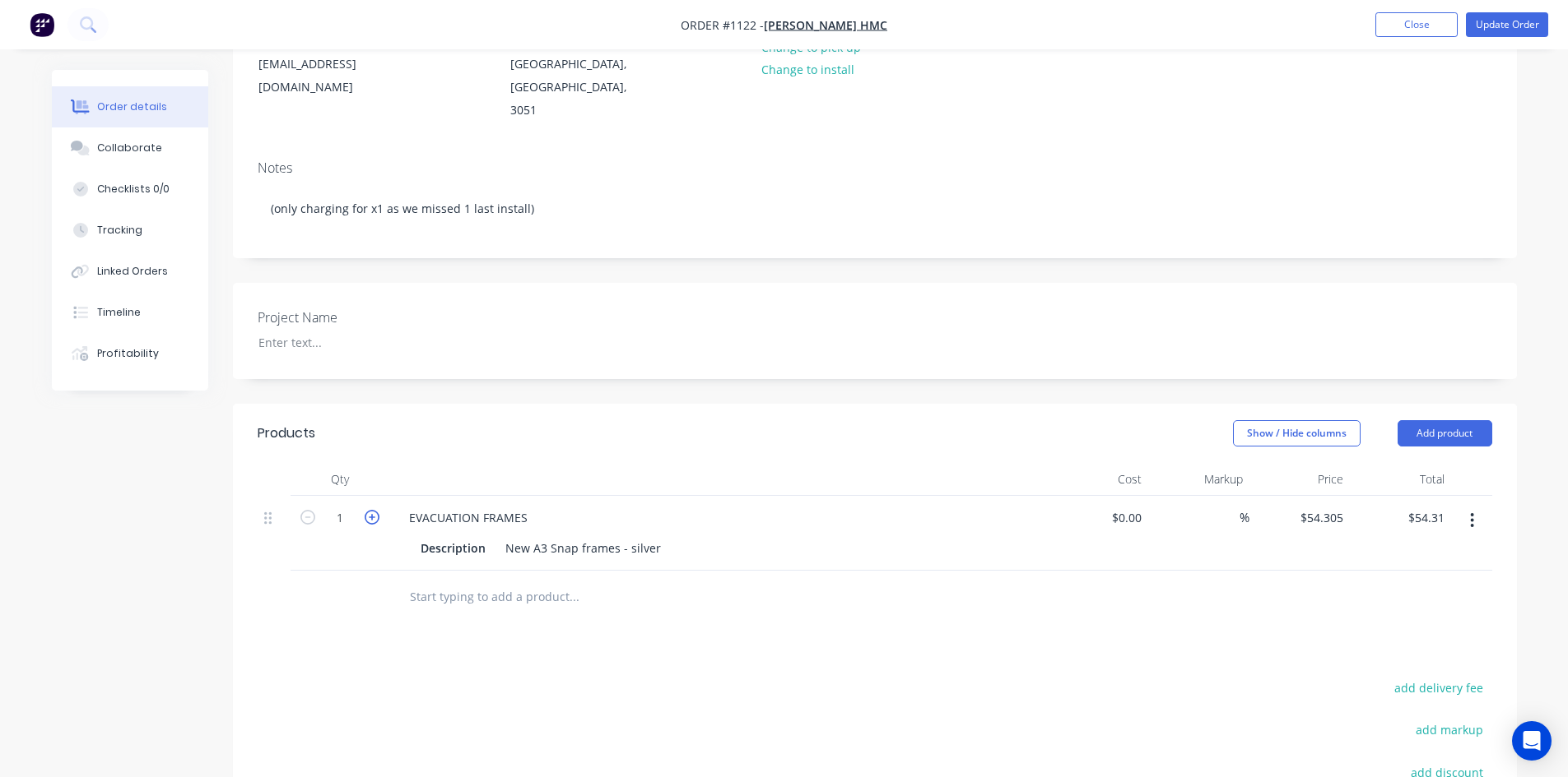
click at [371, 510] on icon "button" at bounding box center [372, 517] width 15 height 15
type input "2"
type input "$108.61"
click at [1335, 571] on div at bounding box center [874, 598] width 1234 height 53
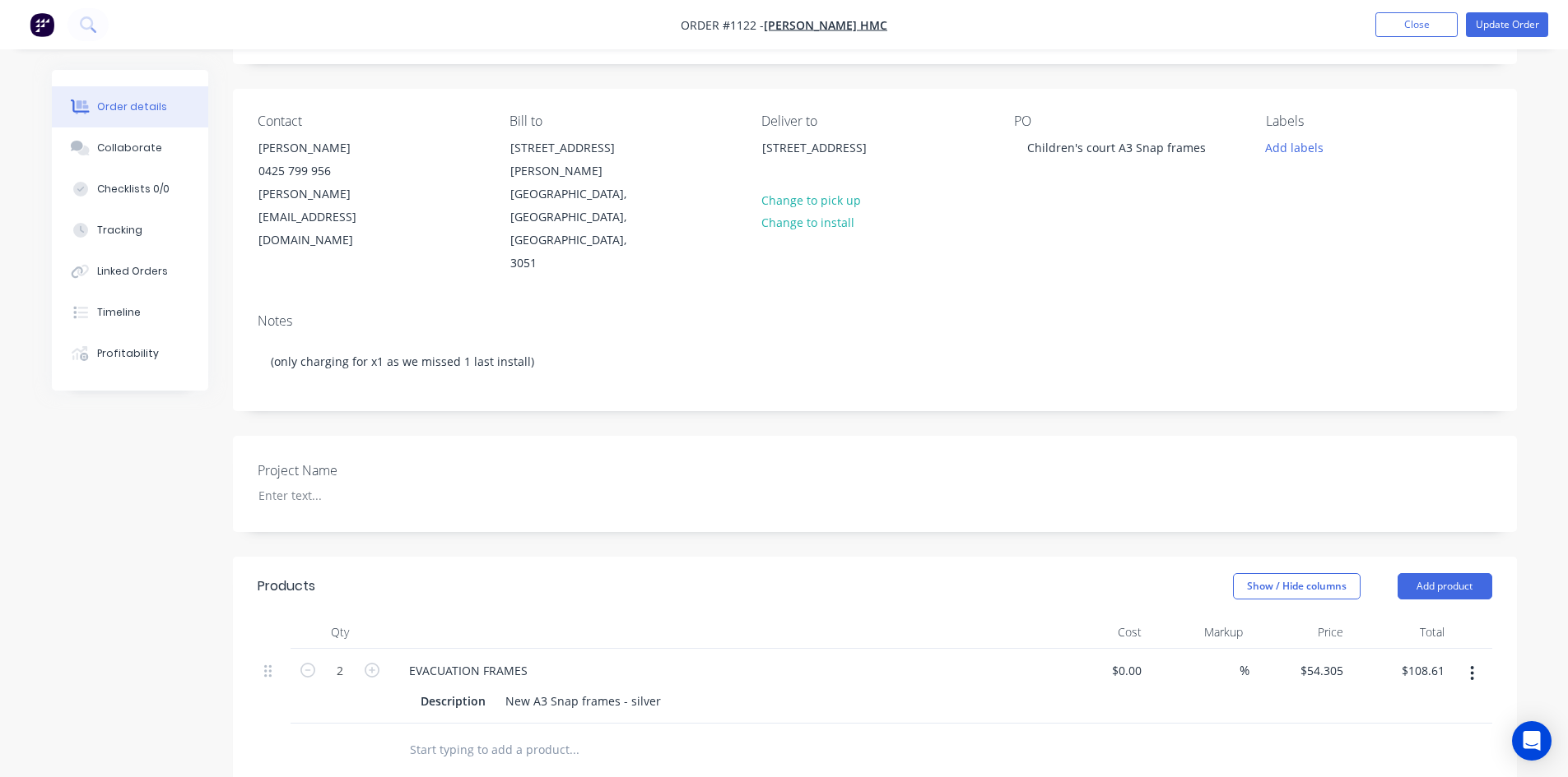
scroll to position [51, 0]
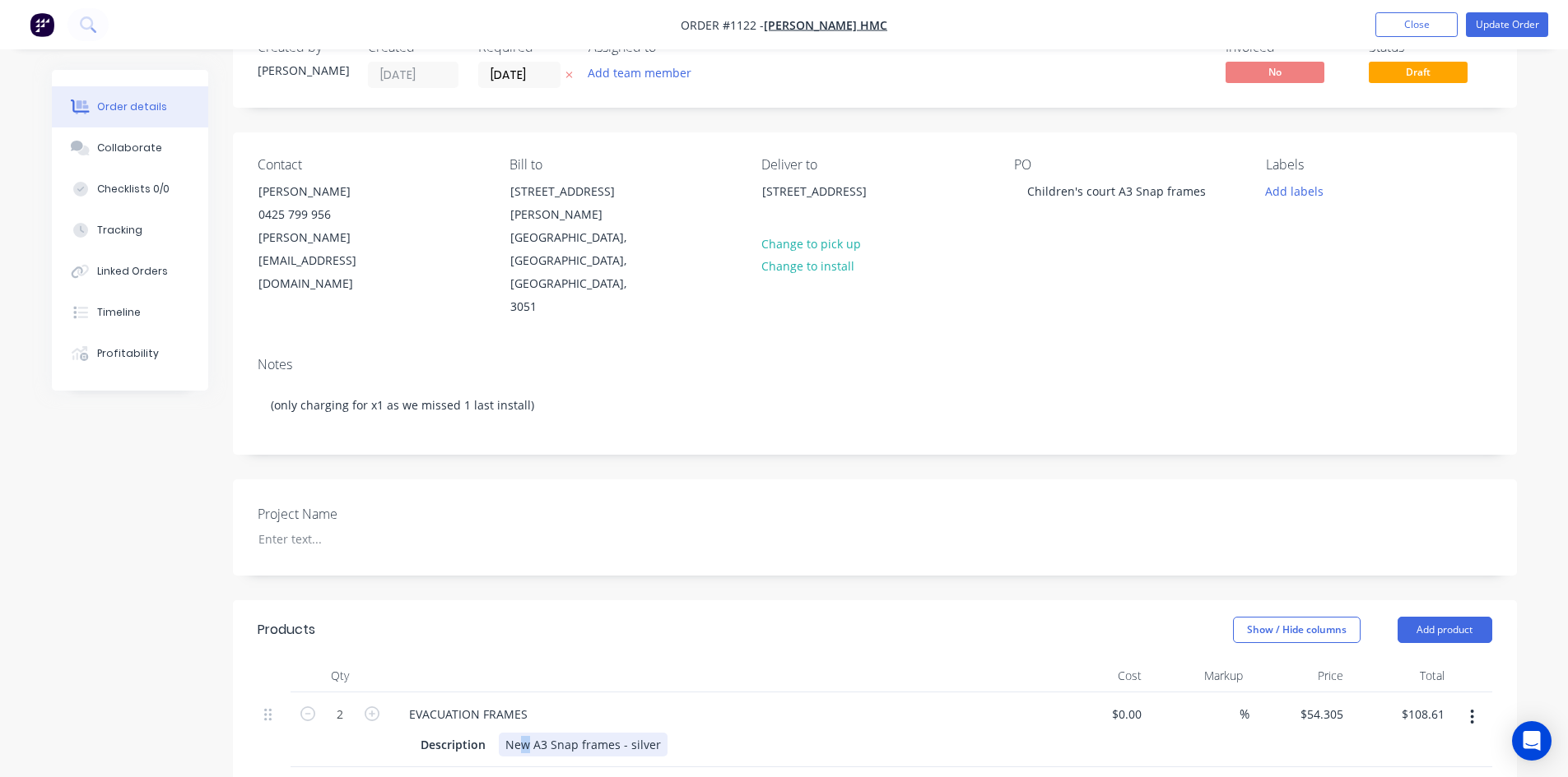
click at [518, 733] on div "New A3 Snap frames - silver" at bounding box center [583, 744] width 169 height 24
click at [651, 733] on div "New A3 Snap frames - silver" at bounding box center [583, 744] width 169 height 24
click at [658, 733] on div "New A3 Snap frames - silver" at bounding box center [583, 744] width 169 height 24
click at [894, 617] on div "Show / Hide columns Add product" at bounding box center [1005, 631] width 972 height 27
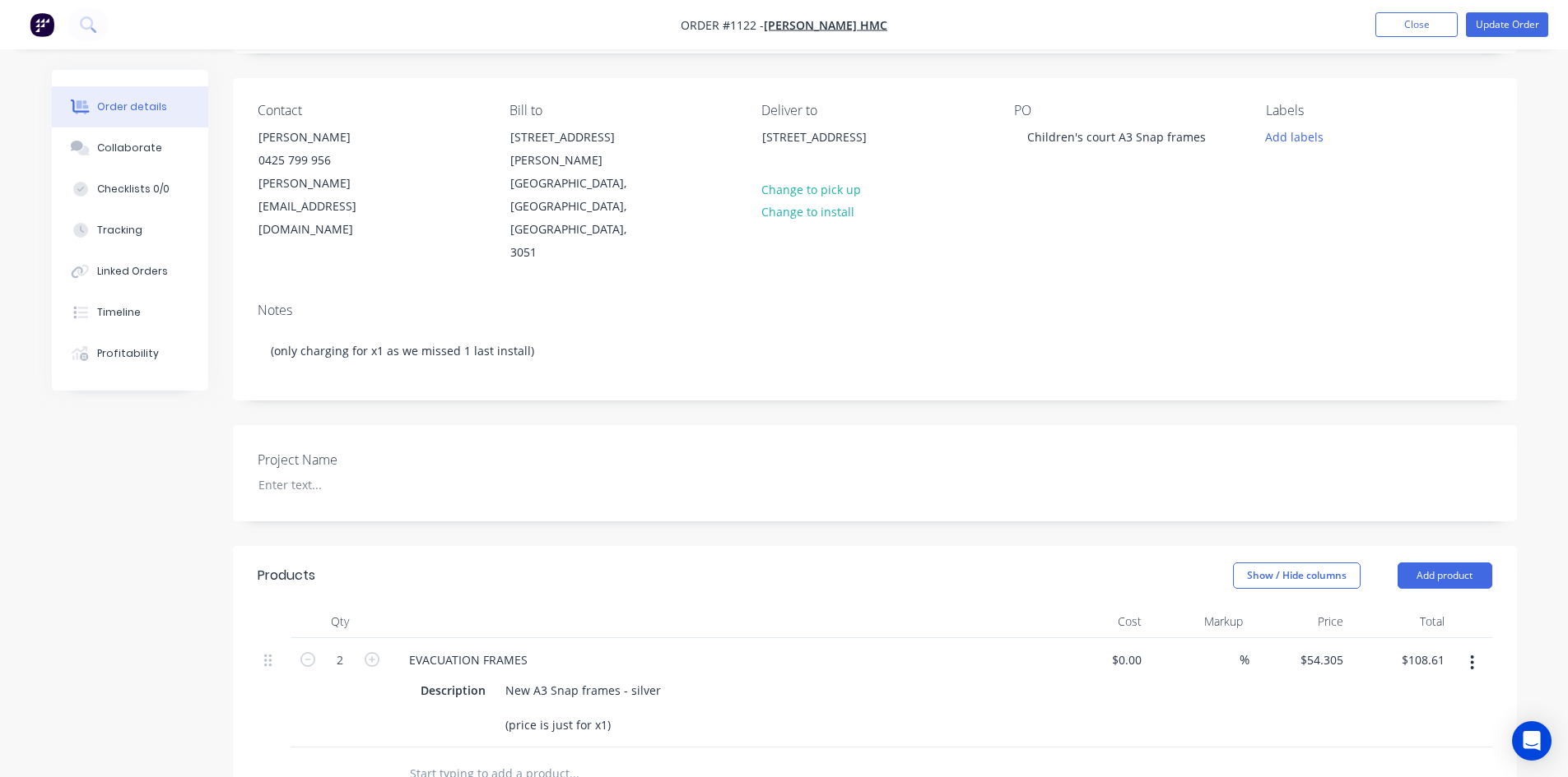
scroll to position [132, 0]
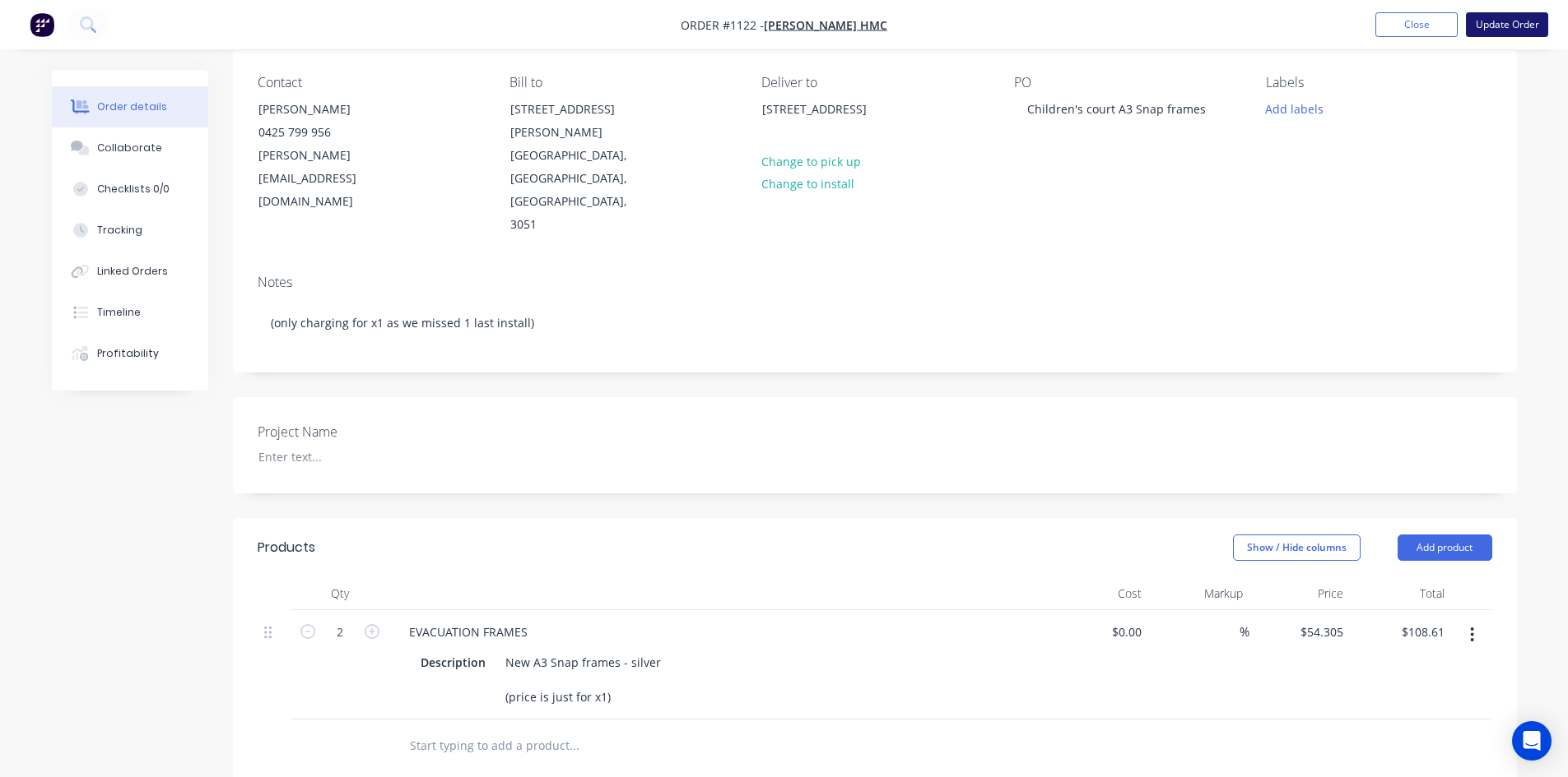
click at [1524, 16] on button "Update Order" at bounding box center [1507, 25] width 83 height 25
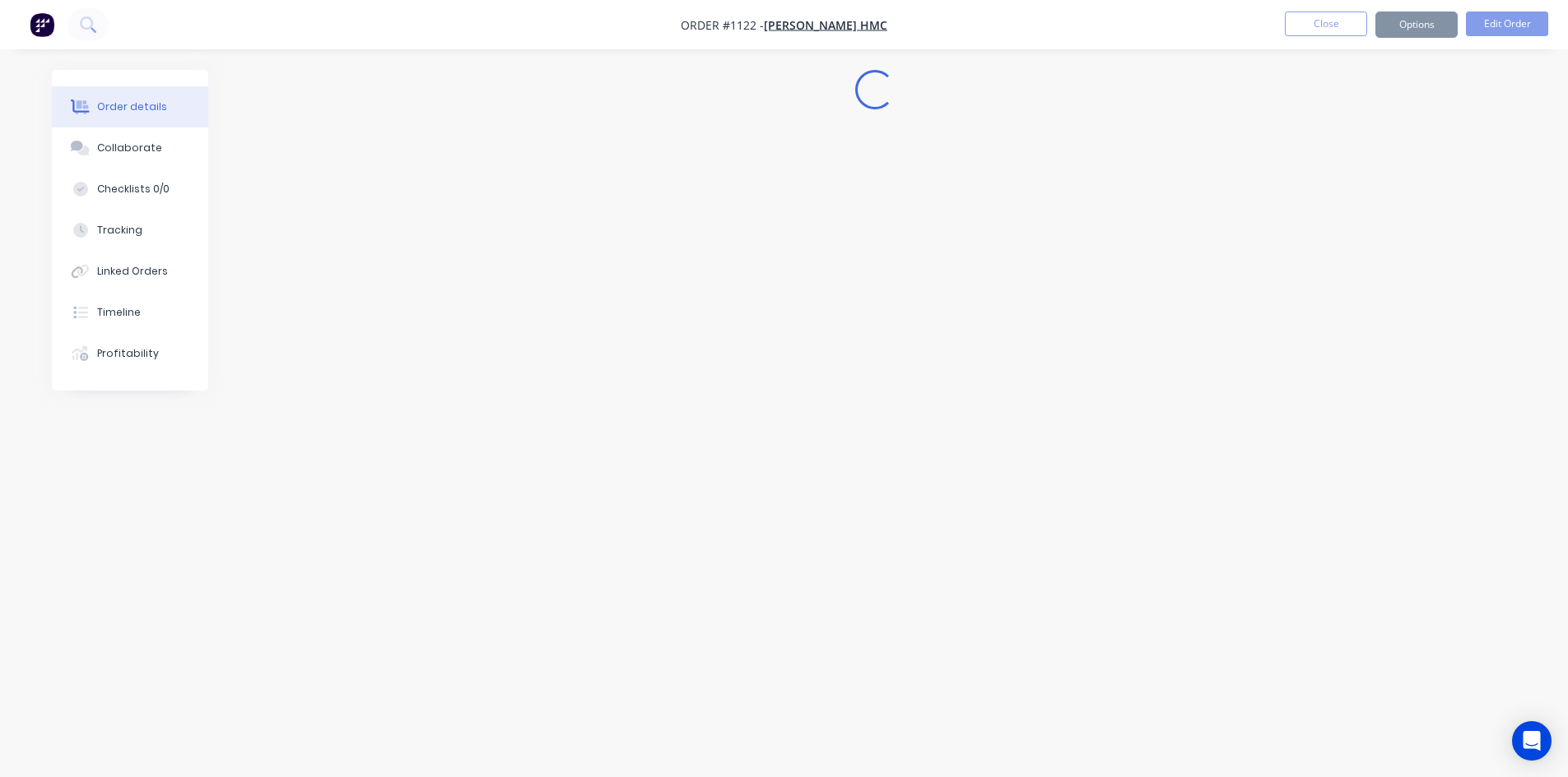
scroll to position [0, 0]
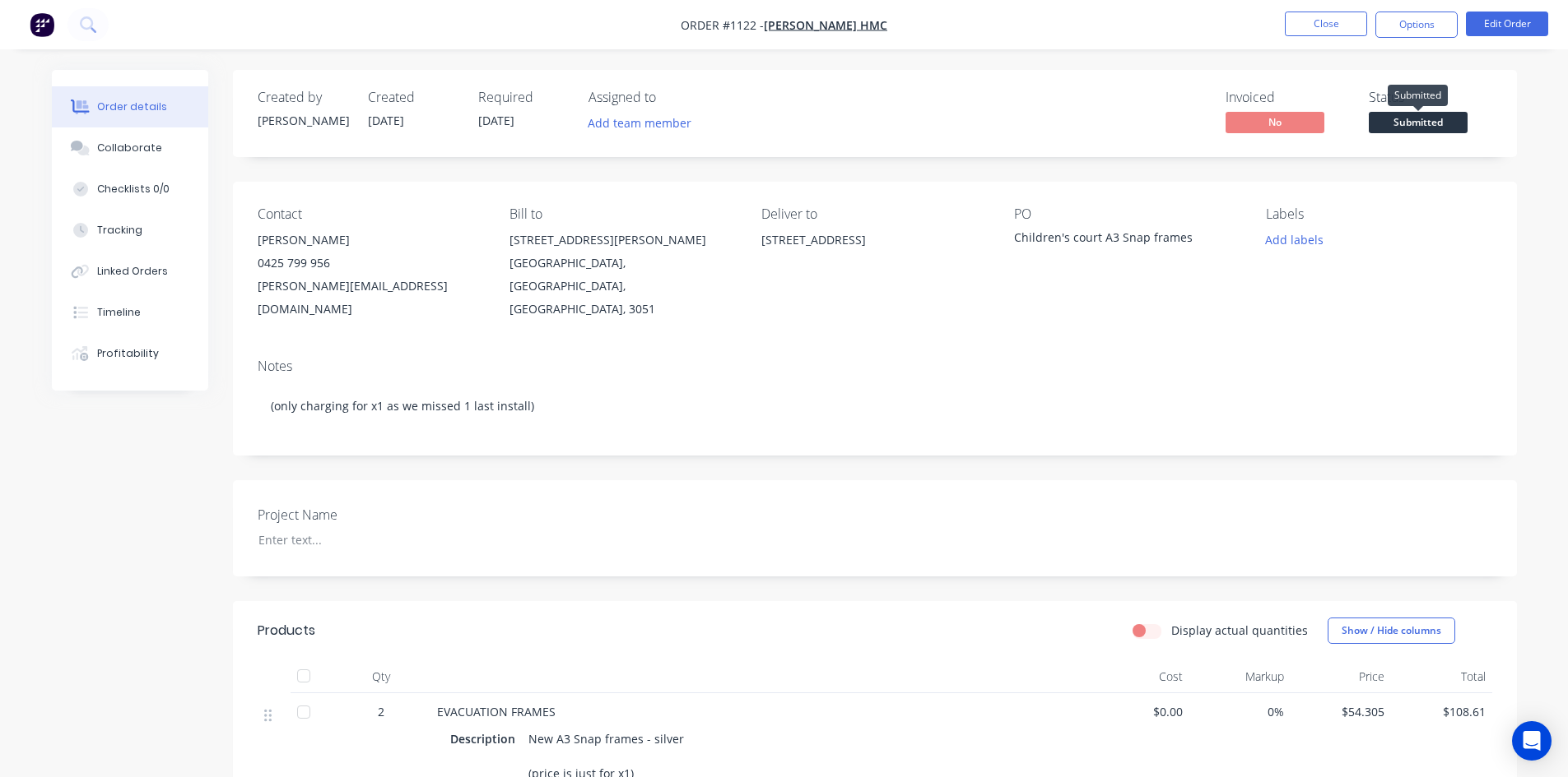
click at [1432, 122] on span "Submitted" at bounding box center [1417, 122] width 98 height 20
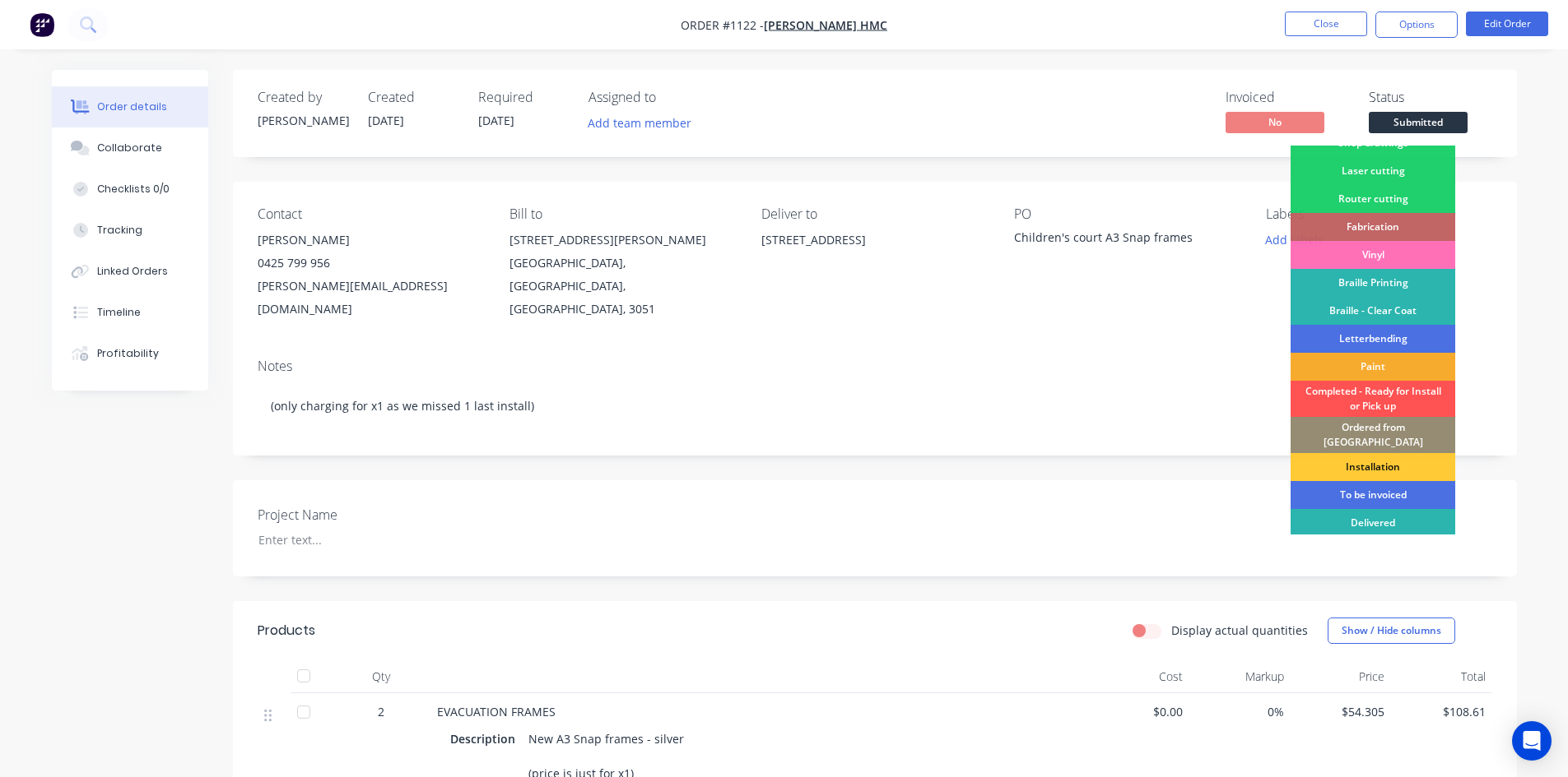
scroll to position [67, 0]
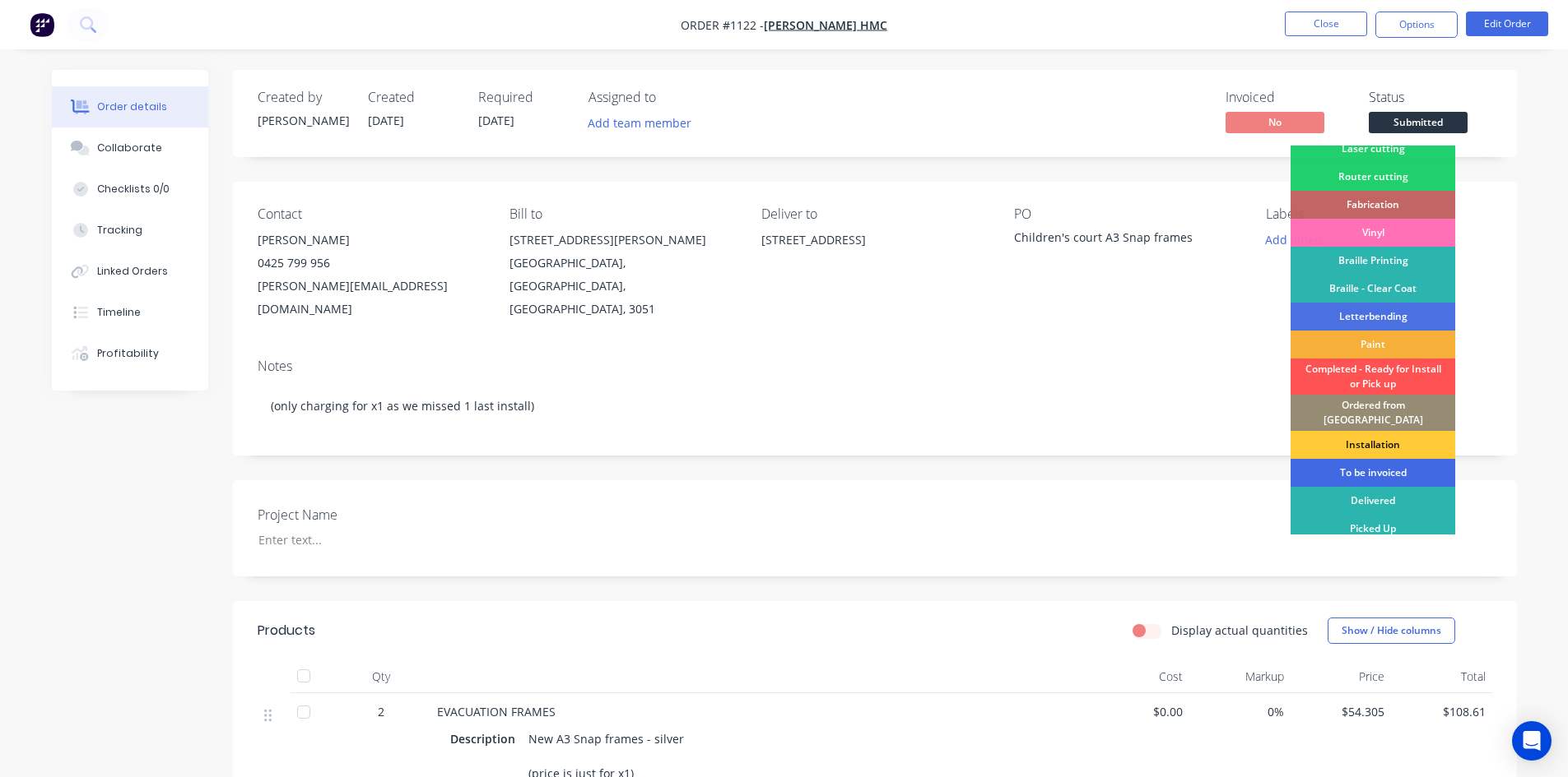
click at [1361, 459] on div "To be invoiced" at bounding box center [1372, 473] width 164 height 28
